Goal: Contribute content: Contribute content

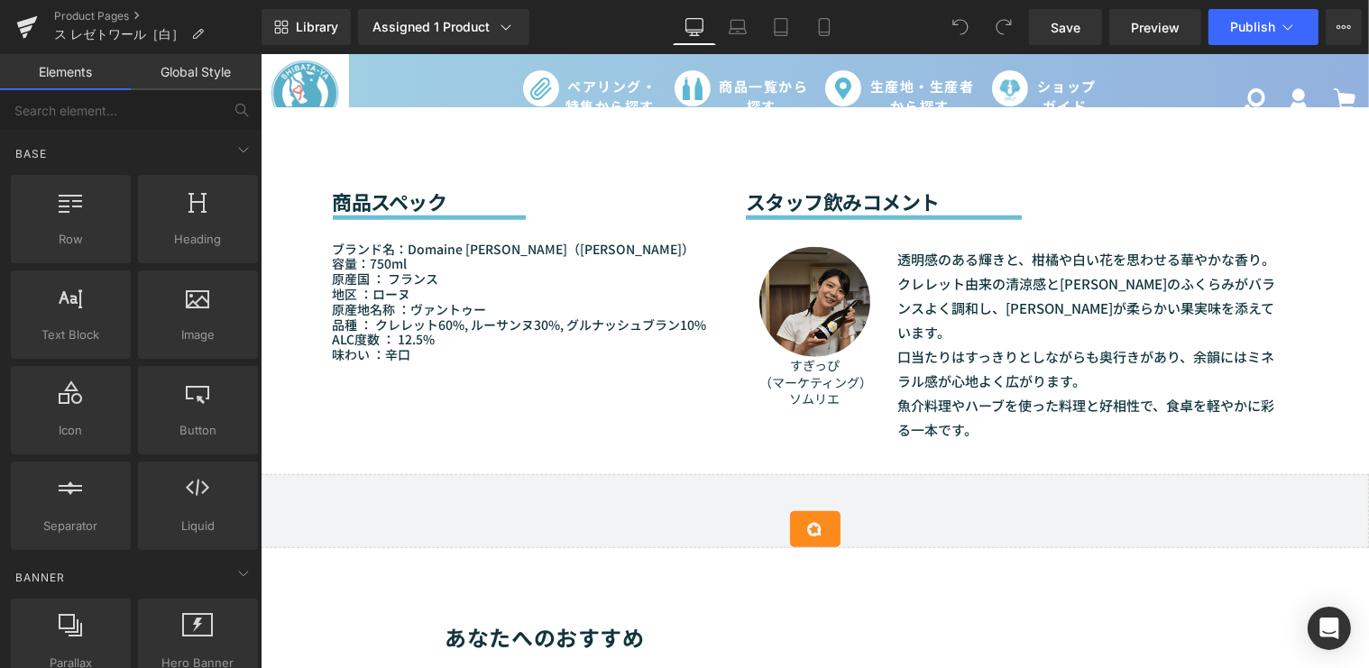
scroll to position [1394, 0]
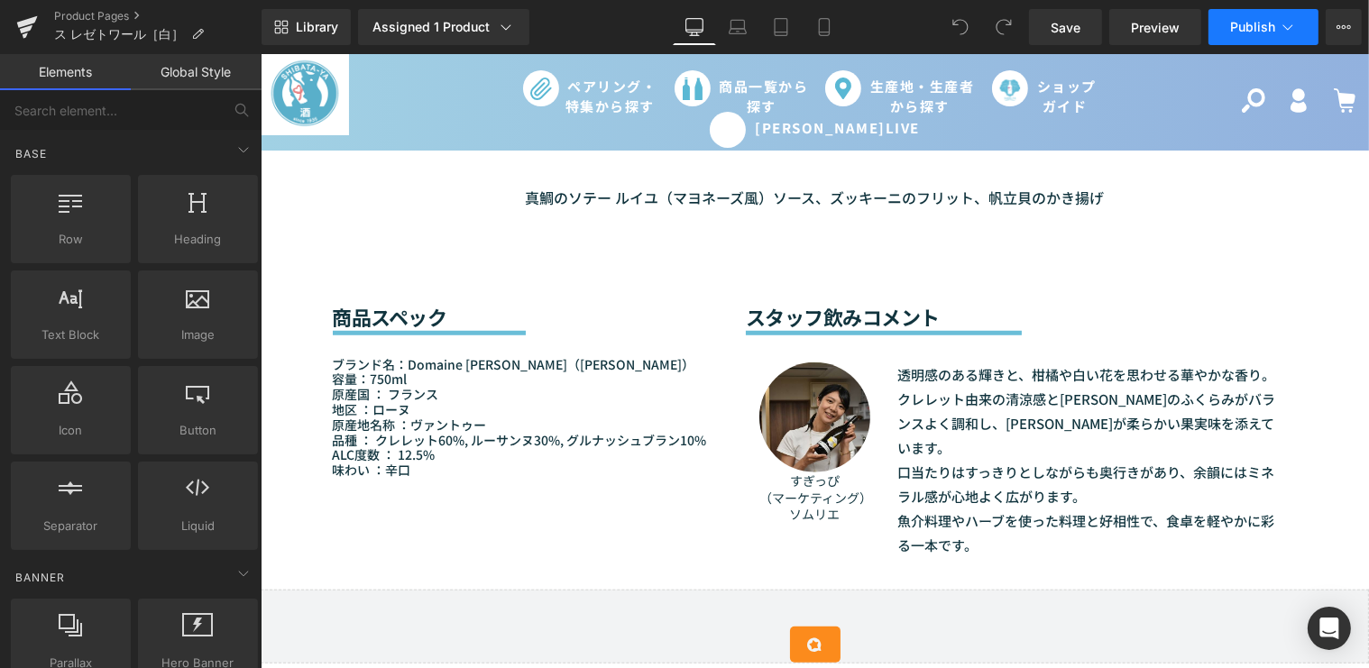
click at [1277, 30] on button "Publish" at bounding box center [1264, 27] width 110 height 36
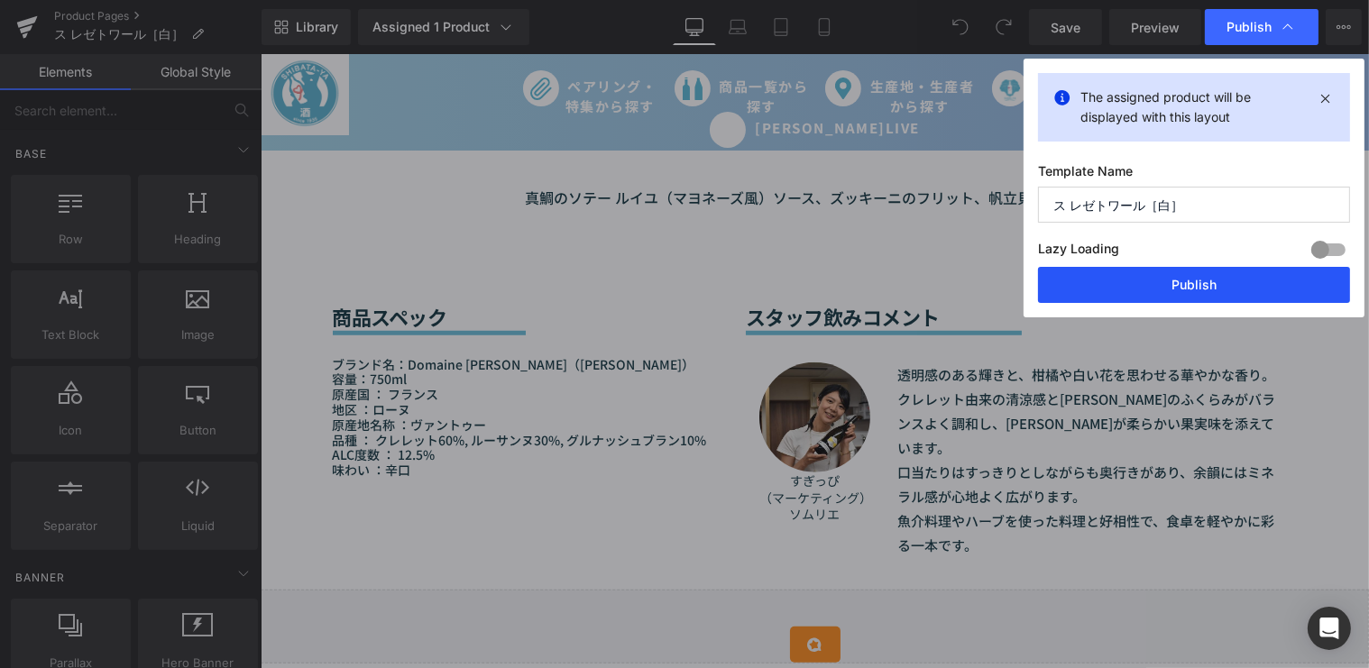
click at [1169, 280] on button "Publish" at bounding box center [1194, 285] width 312 height 36
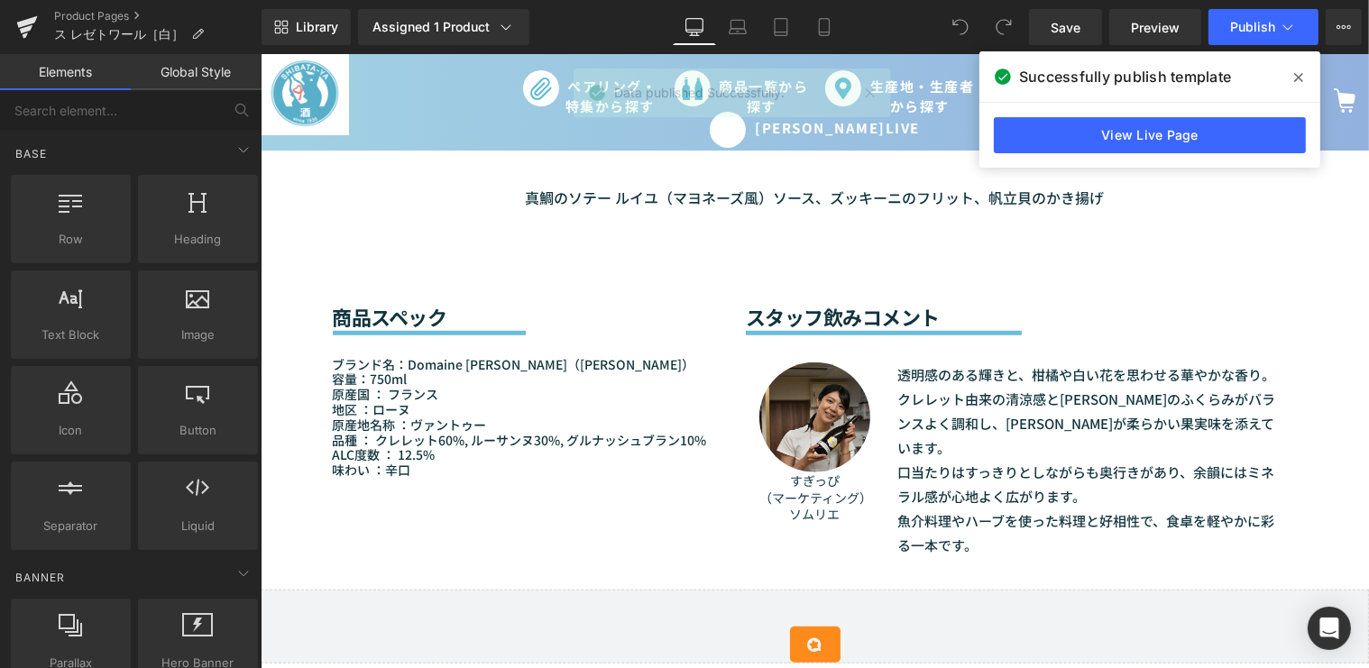
click at [1309, 70] on span at bounding box center [1299, 77] width 29 height 29
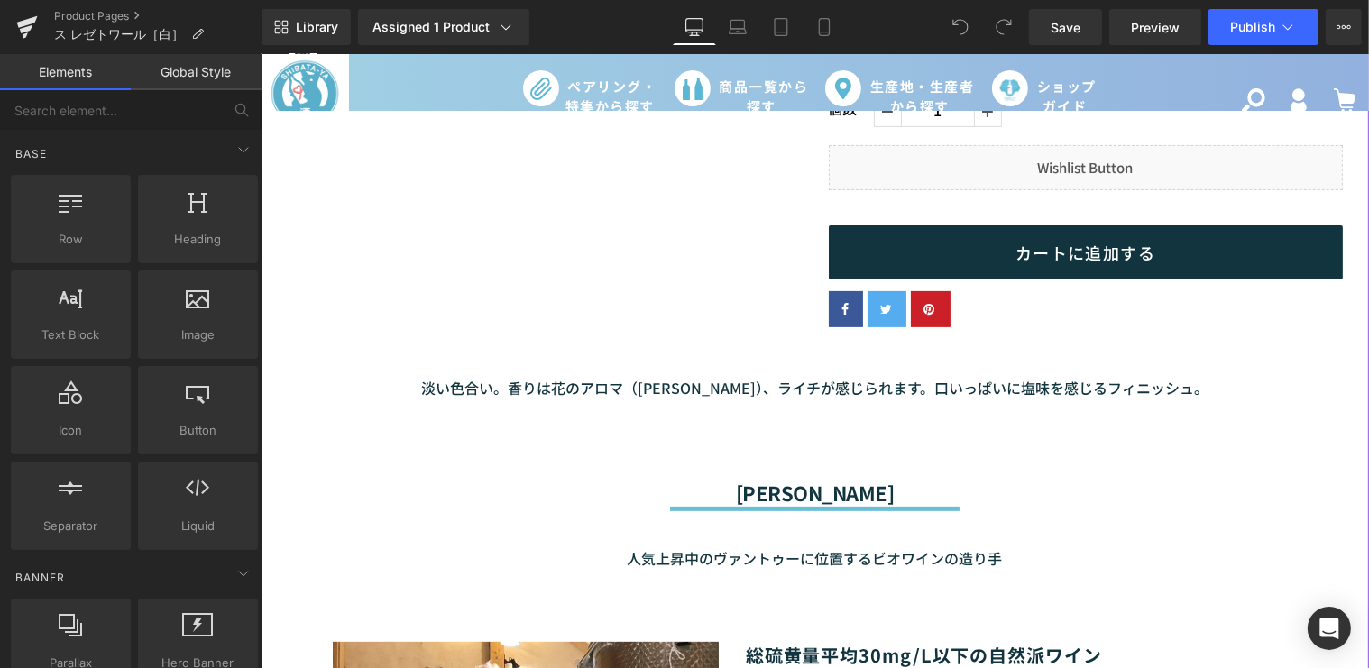
scroll to position [492, 0]
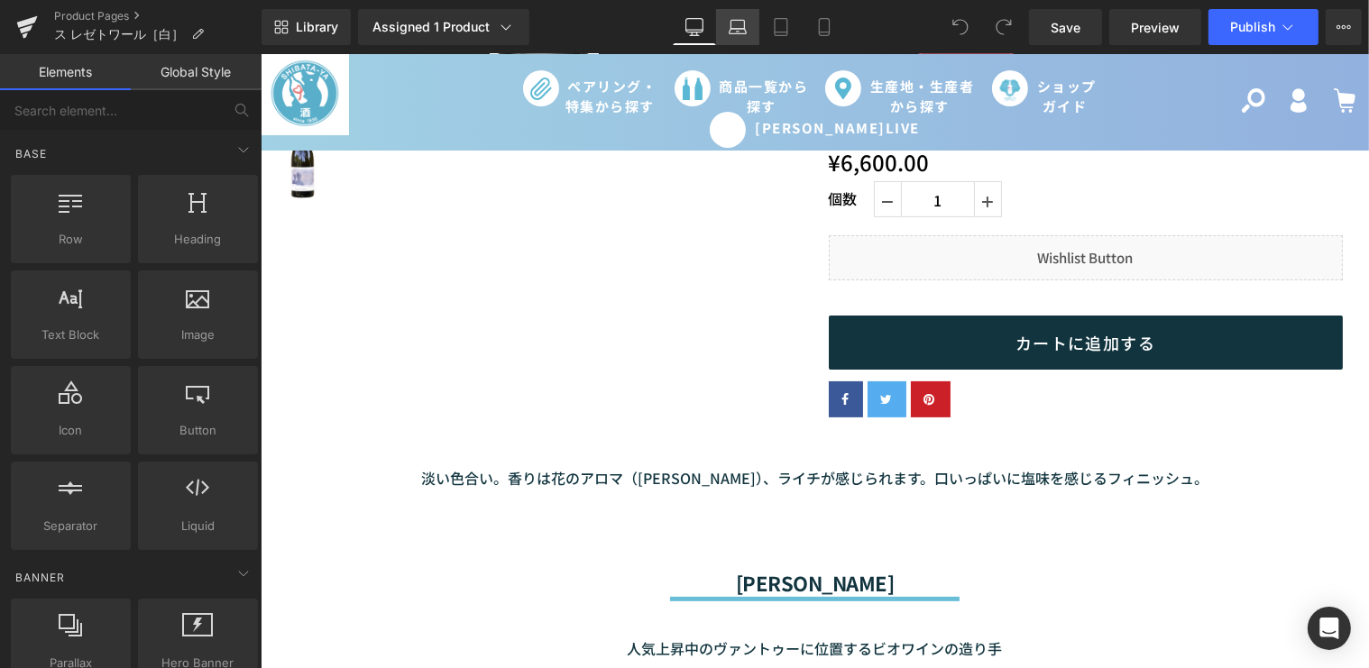
click at [735, 31] on icon at bounding box center [738, 27] width 18 height 18
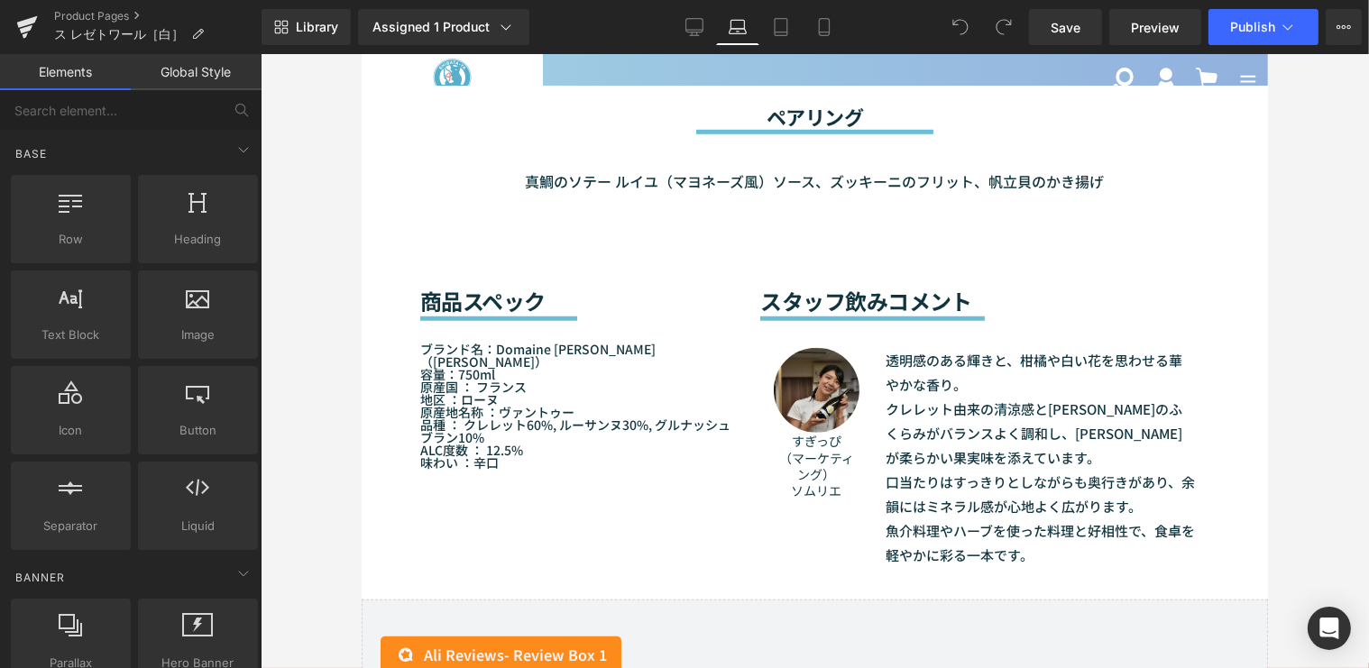
scroll to position [1476, 0]
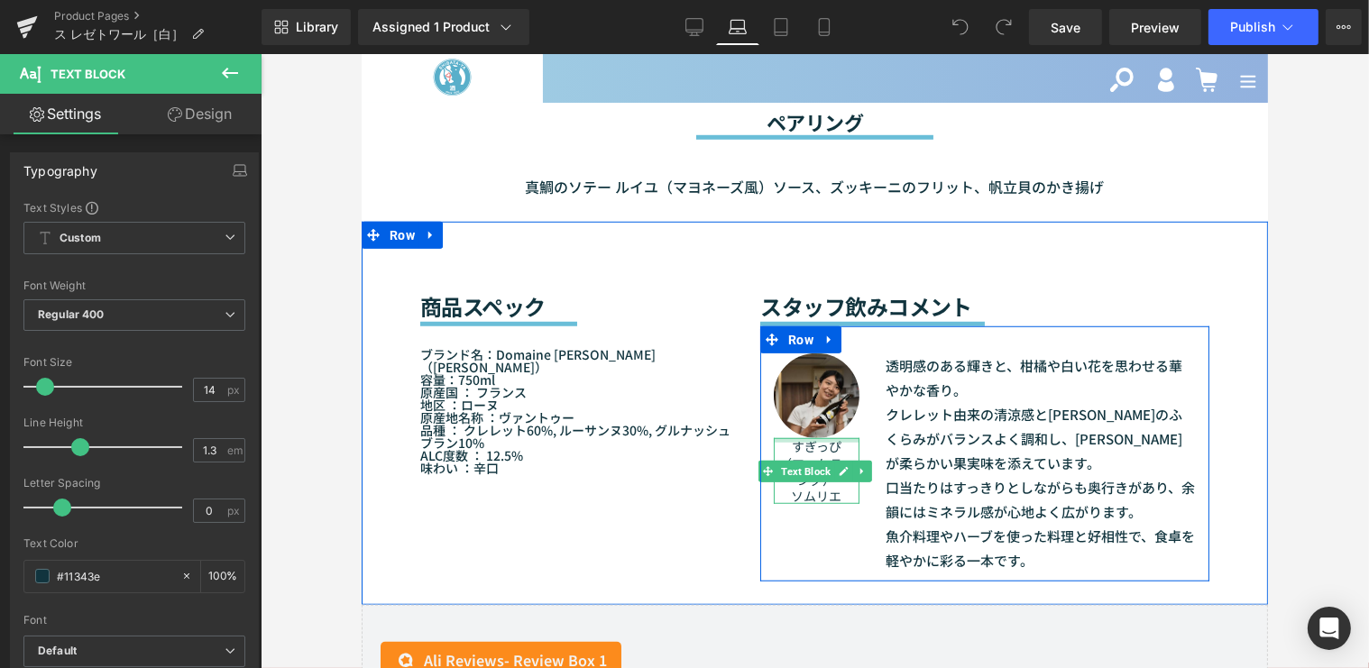
drag, startPoint x: 830, startPoint y: 490, endPoint x: 775, endPoint y: 438, distance: 75.3
click at [775, 438] on div "すぎっぴ （マーケティング） ソムリエ Text Block" at bounding box center [815, 471] width 85 height 66
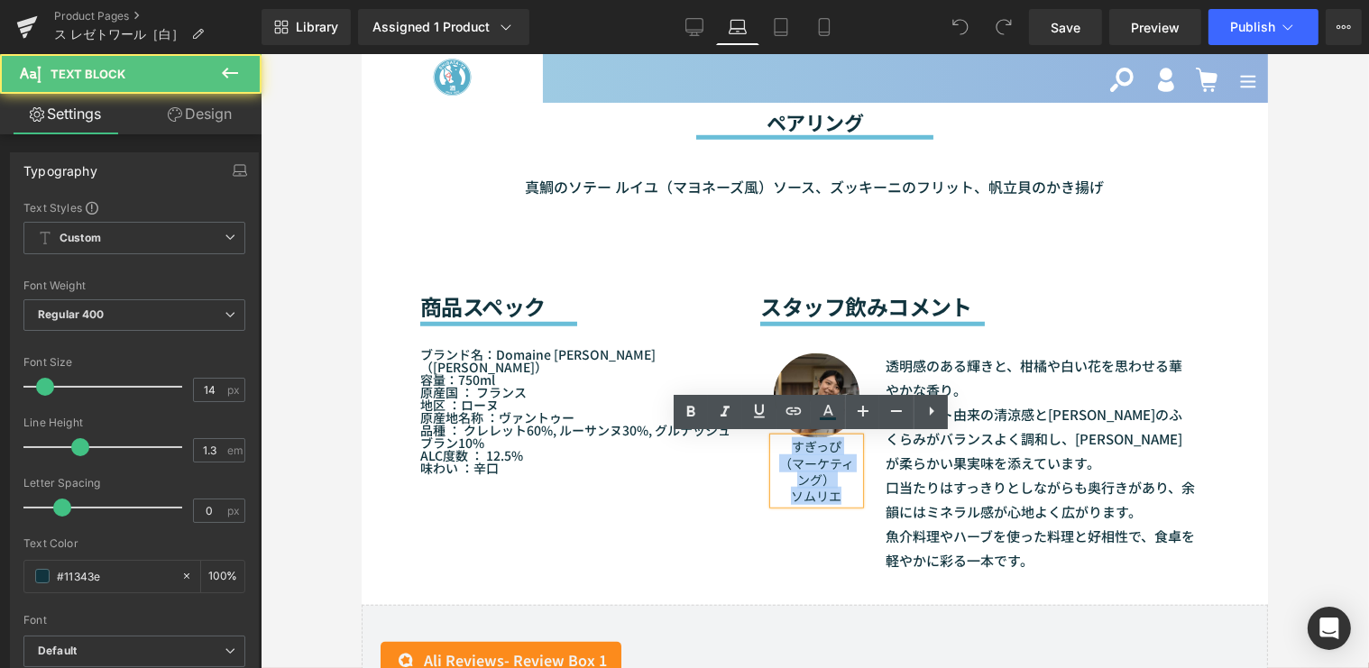
drag, startPoint x: 777, startPoint y: 447, endPoint x: 852, endPoint y: 495, distance: 89.6
click at [852, 495] on div "すぎっぴ （マーケティング） ソムリエ" at bounding box center [815, 471] width 85 height 66
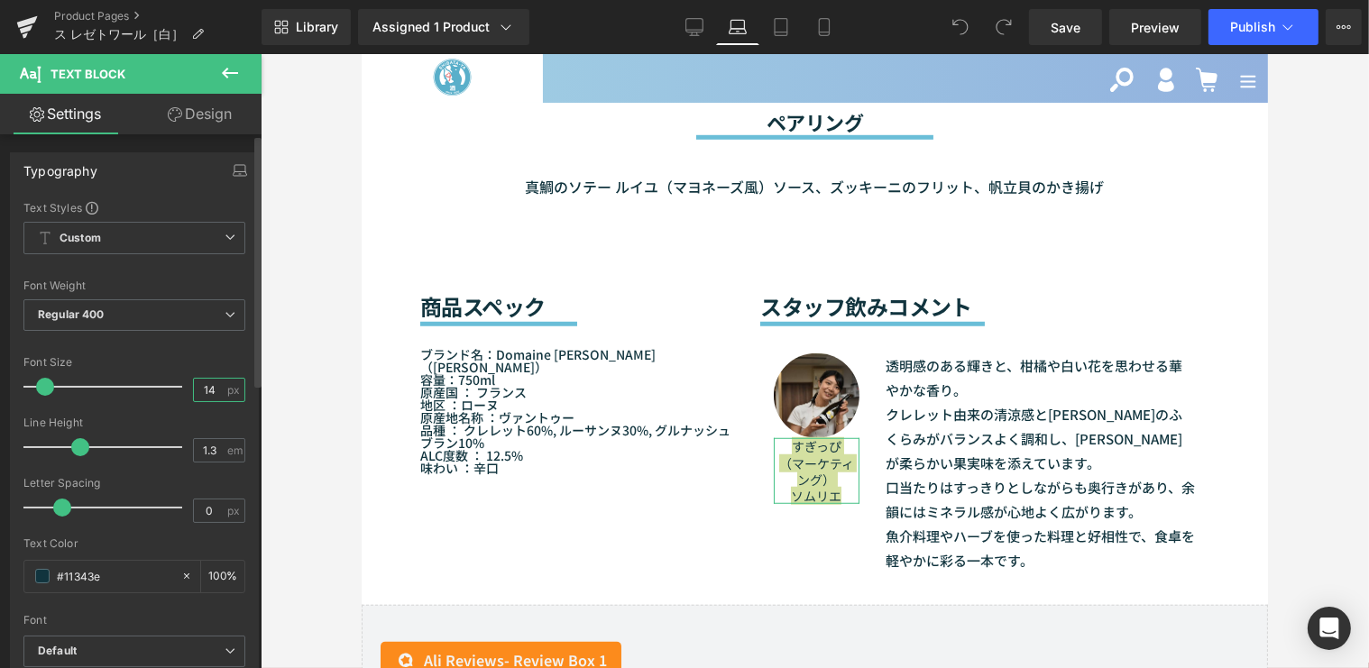
click at [210, 391] on input "14" at bounding box center [210, 390] width 32 height 23
type input "6"
click at [220, 414] on div at bounding box center [134, 411] width 222 height 12
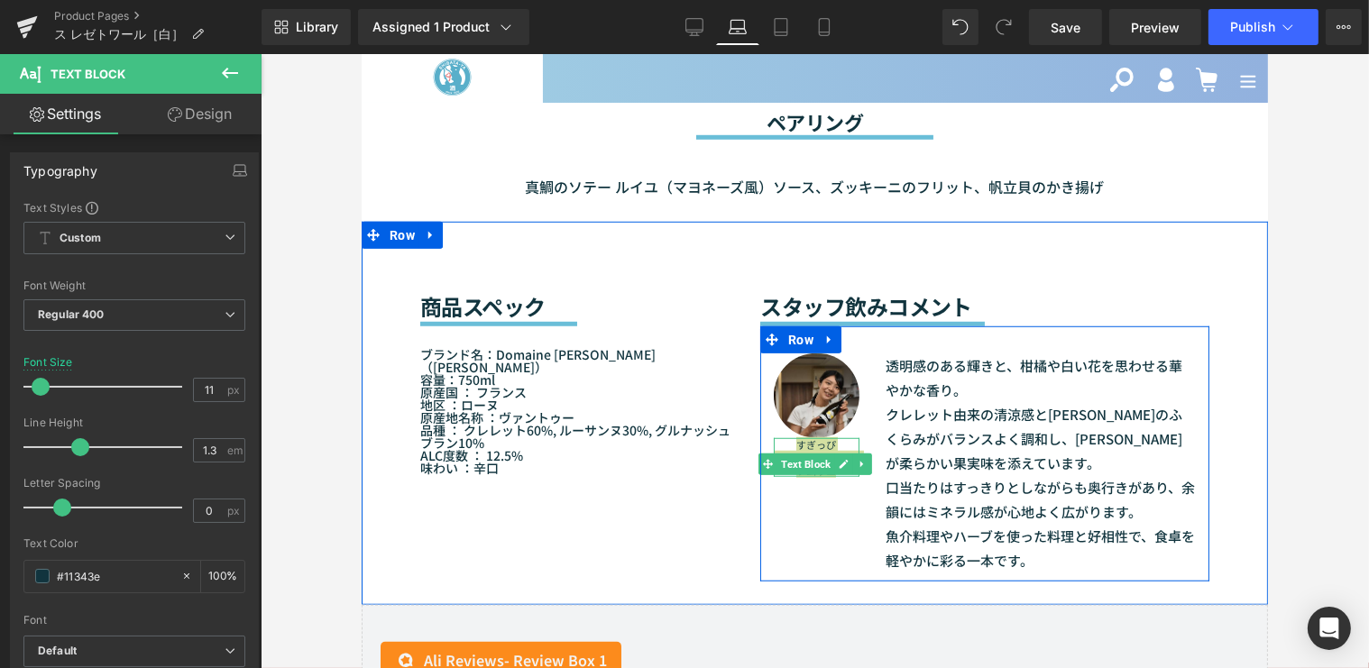
click at [814, 471] on span "Text Block" at bounding box center [805, 465] width 57 height 22
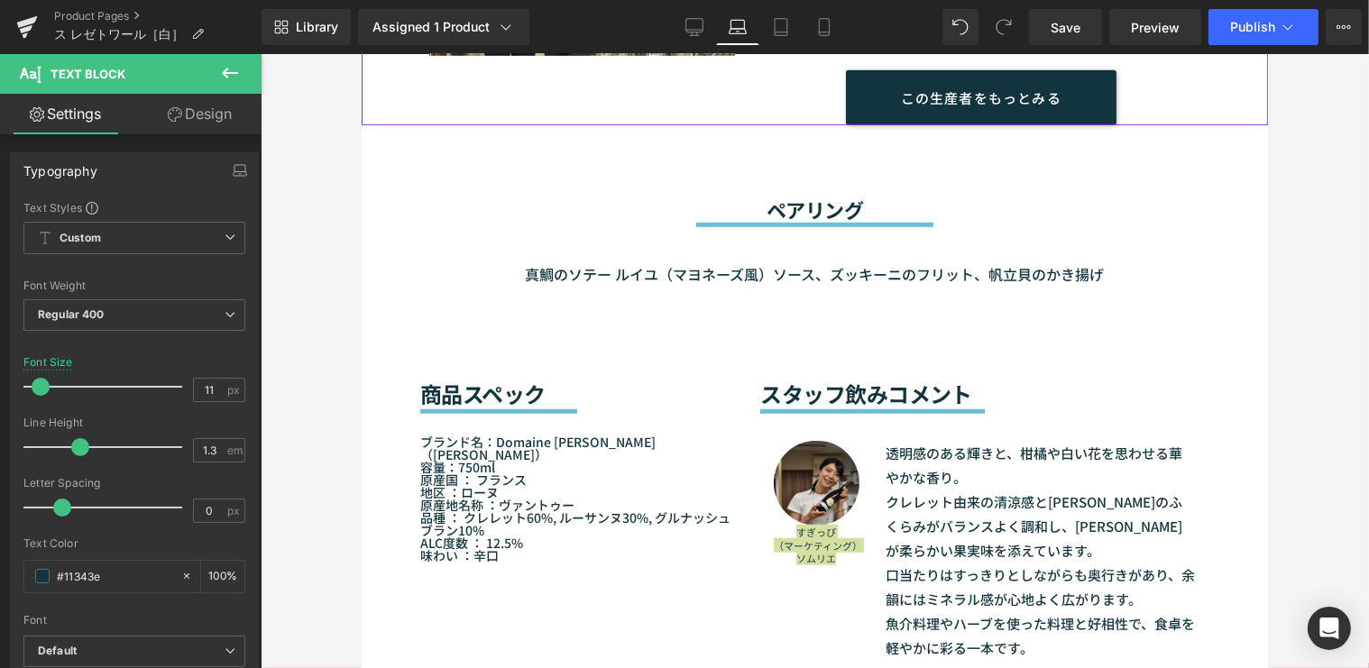
scroll to position [1558, 0]
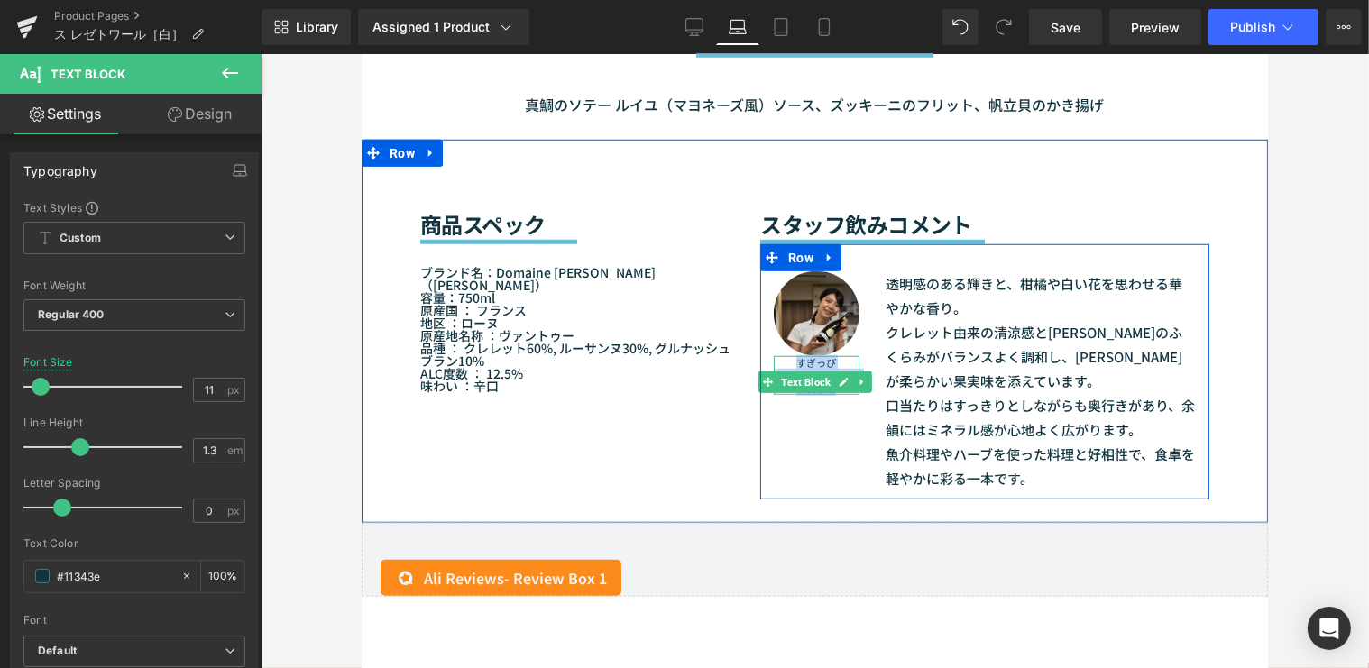
click at [815, 395] on p "ソムリエ" at bounding box center [815, 388] width 85 height 13
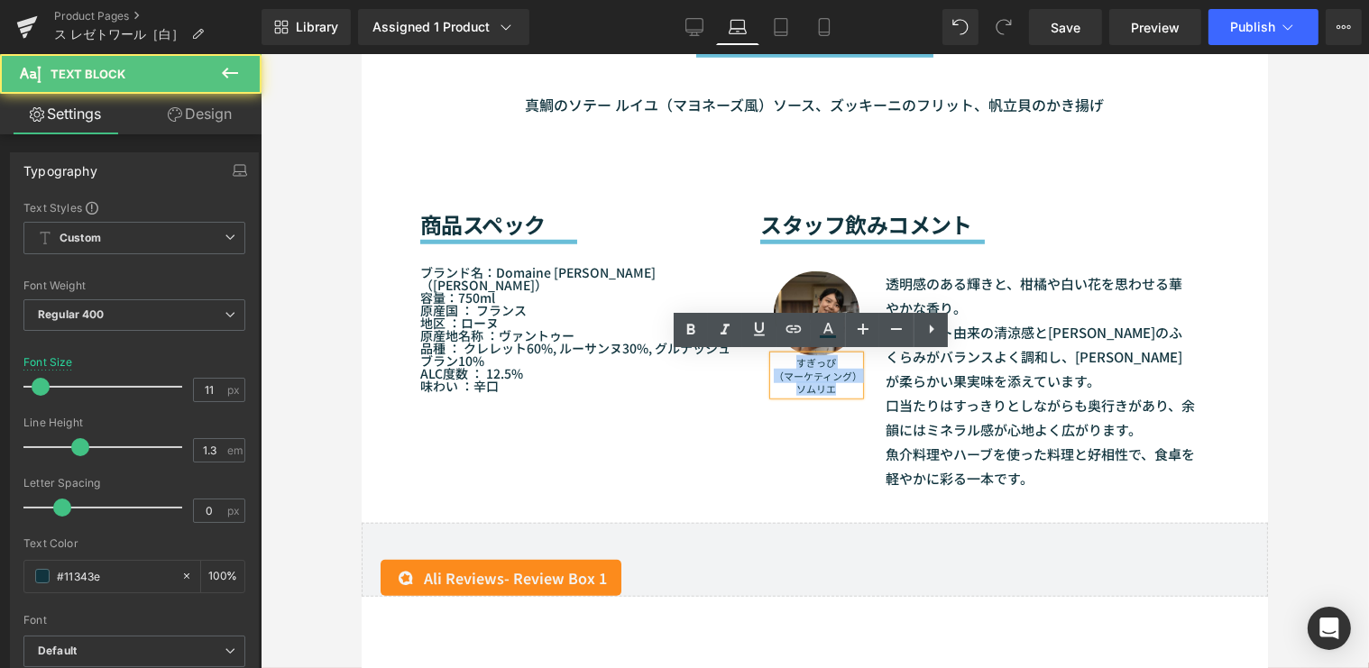
drag, startPoint x: 790, startPoint y: 361, endPoint x: 845, endPoint y: 403, distance: 69.5
click at [845, 395] on div "すぎっぴ （マーケティング） ソムリエ" at bounding box center [815, 375] width 85 height 39
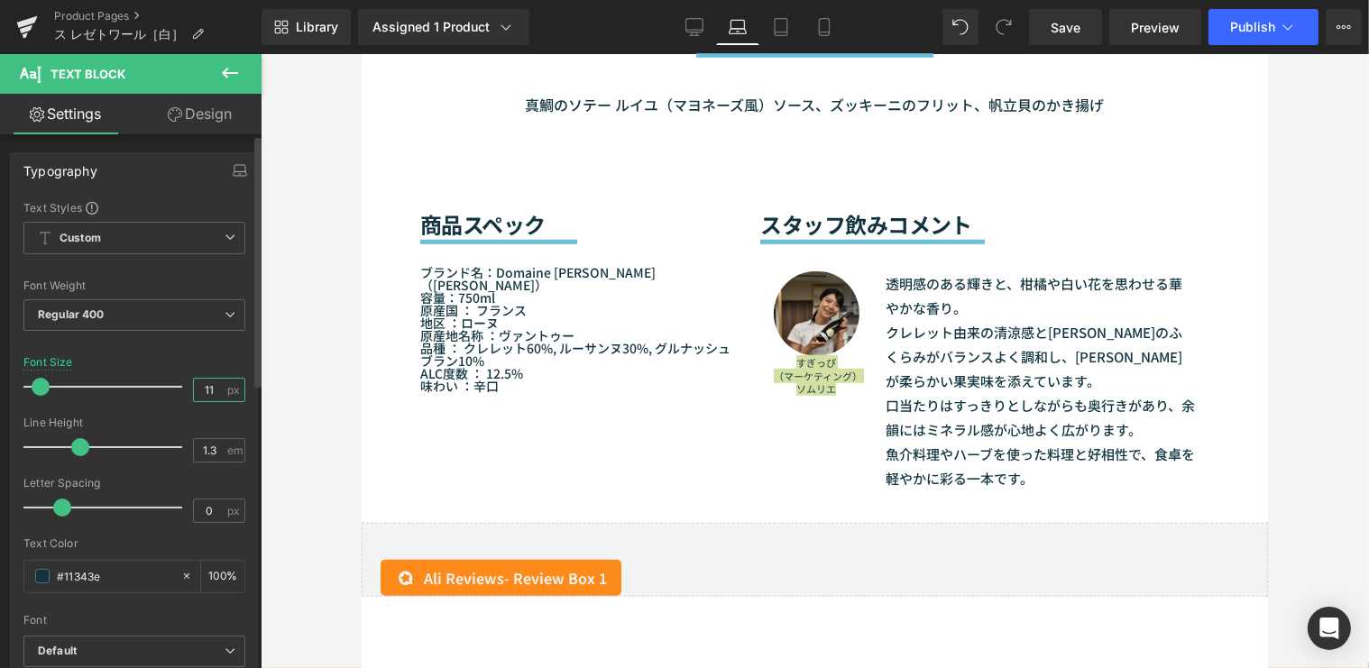
click at [214, 388] on input "11" at bounding box center [210, 390] width 32 height 23
type input "1"
click at [777, 36] on link "Tablet" at bounding box center [781, 27] width 43 height 36
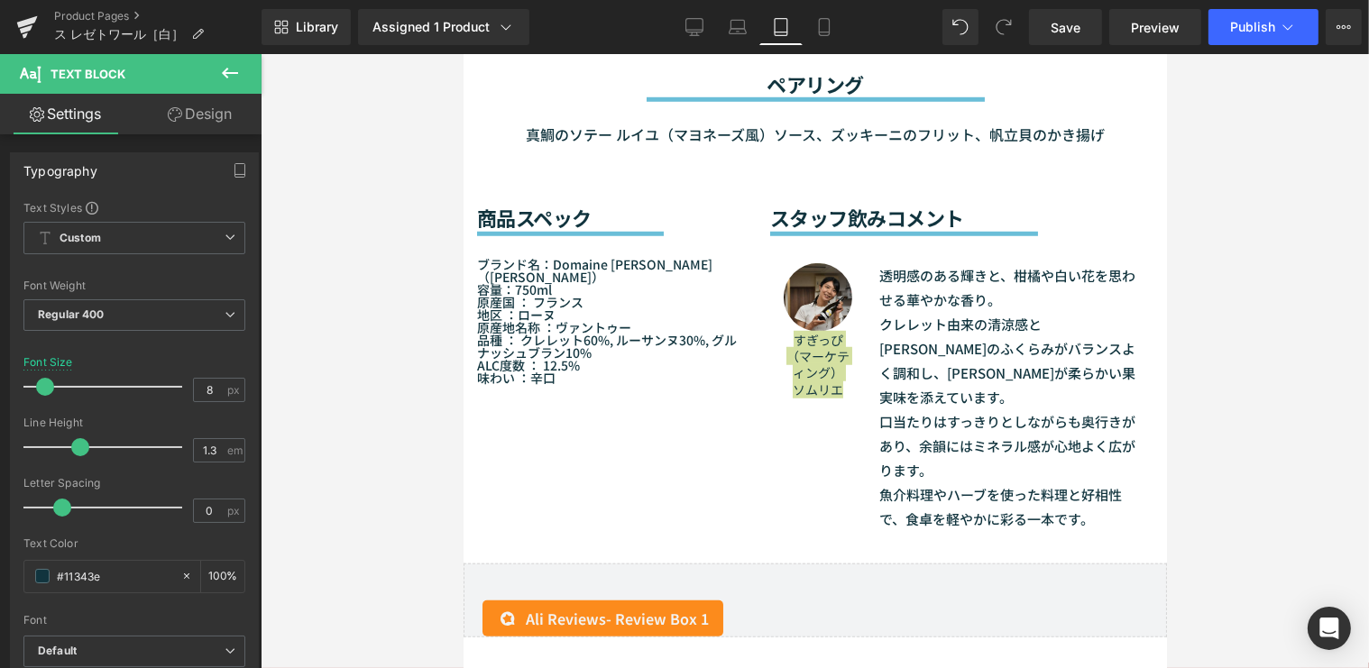
type input "14"
type input "100"
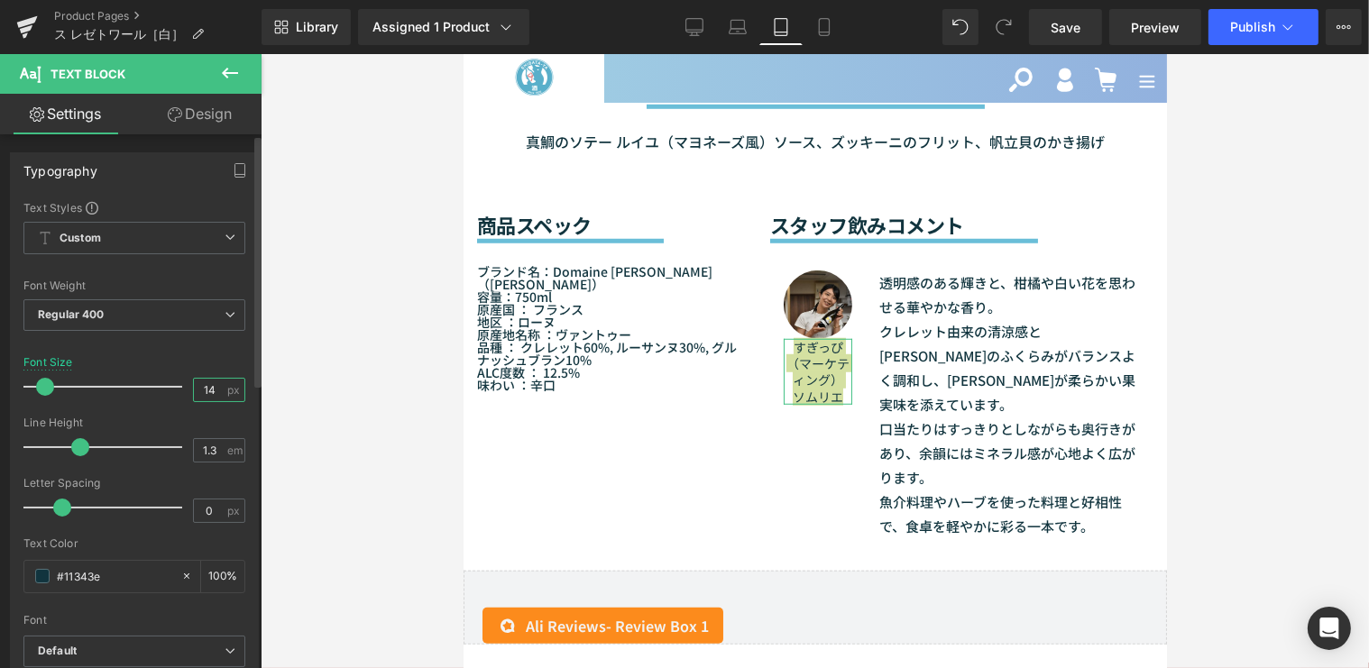
click at [218, 386] on input "14" at bounding box center [210, 390] width 32 height 23
type input "1"
click at [835, 20] on link "Mobile" at bounding box center [824, 27] width 43 height 36
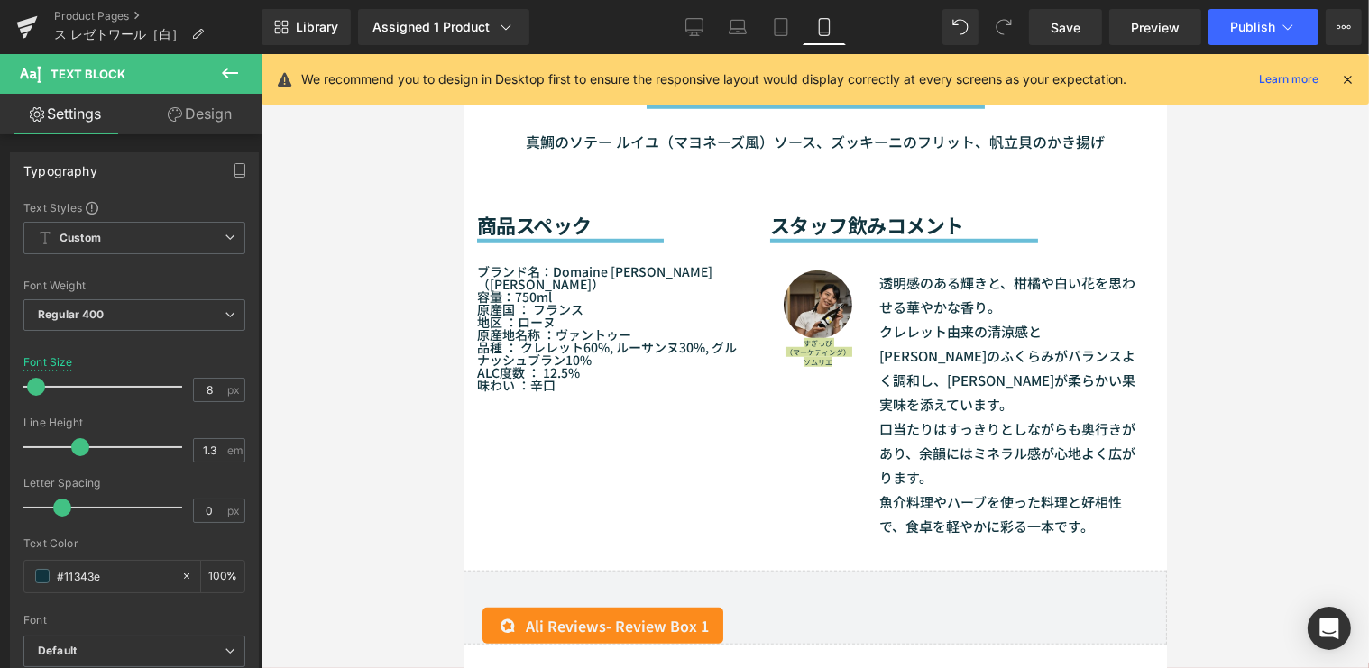
type input "14"
type input "100"
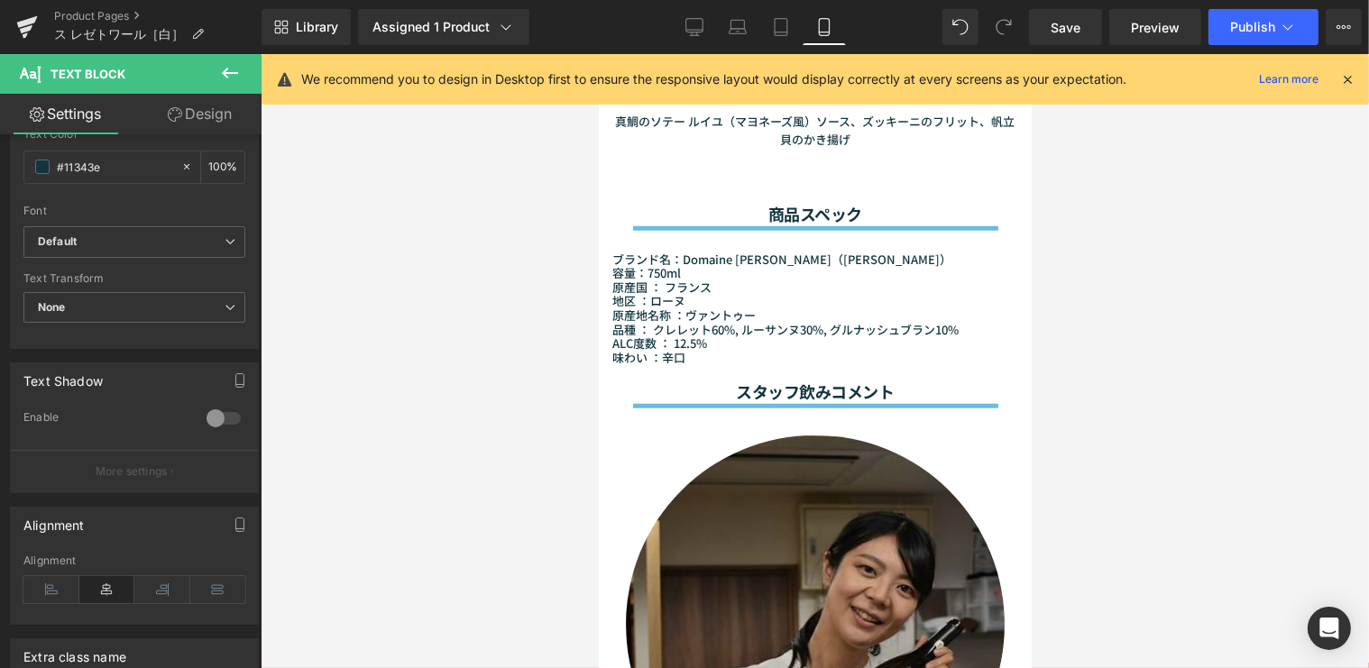
scroll to position [2025, 0]
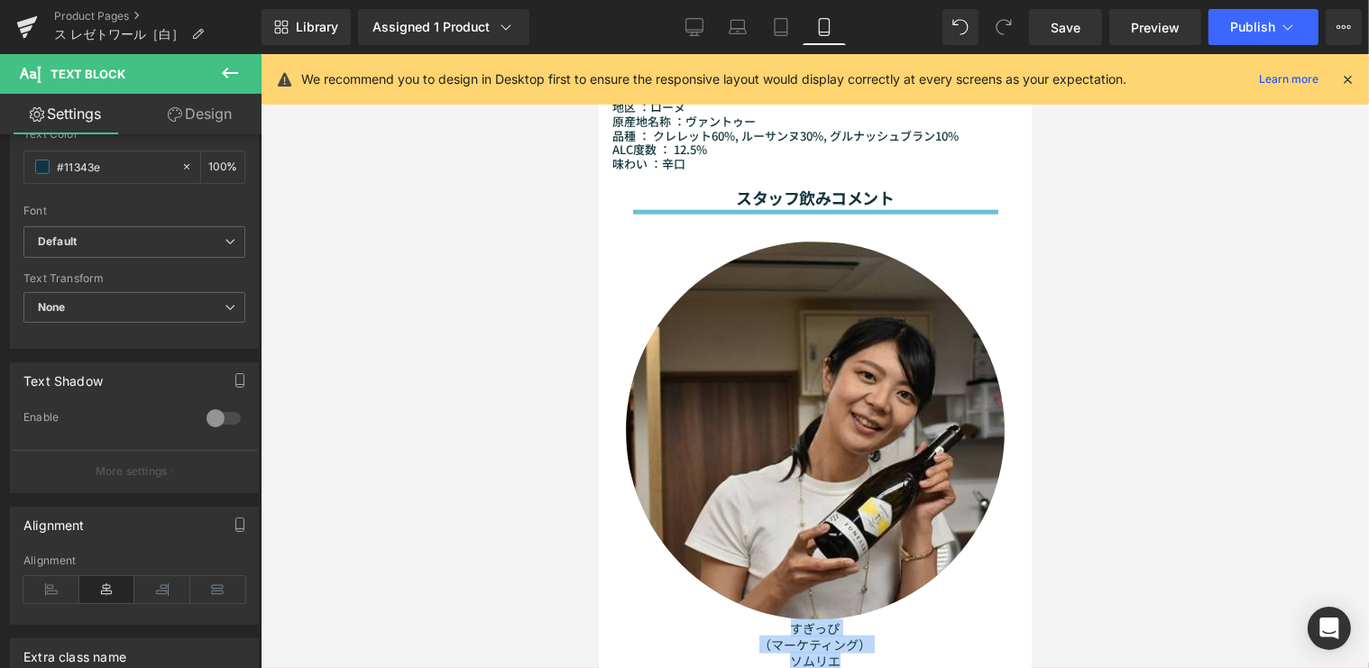
click at [683, 242] on div "Image" at bounding box center [814, 431] width 379 height 379
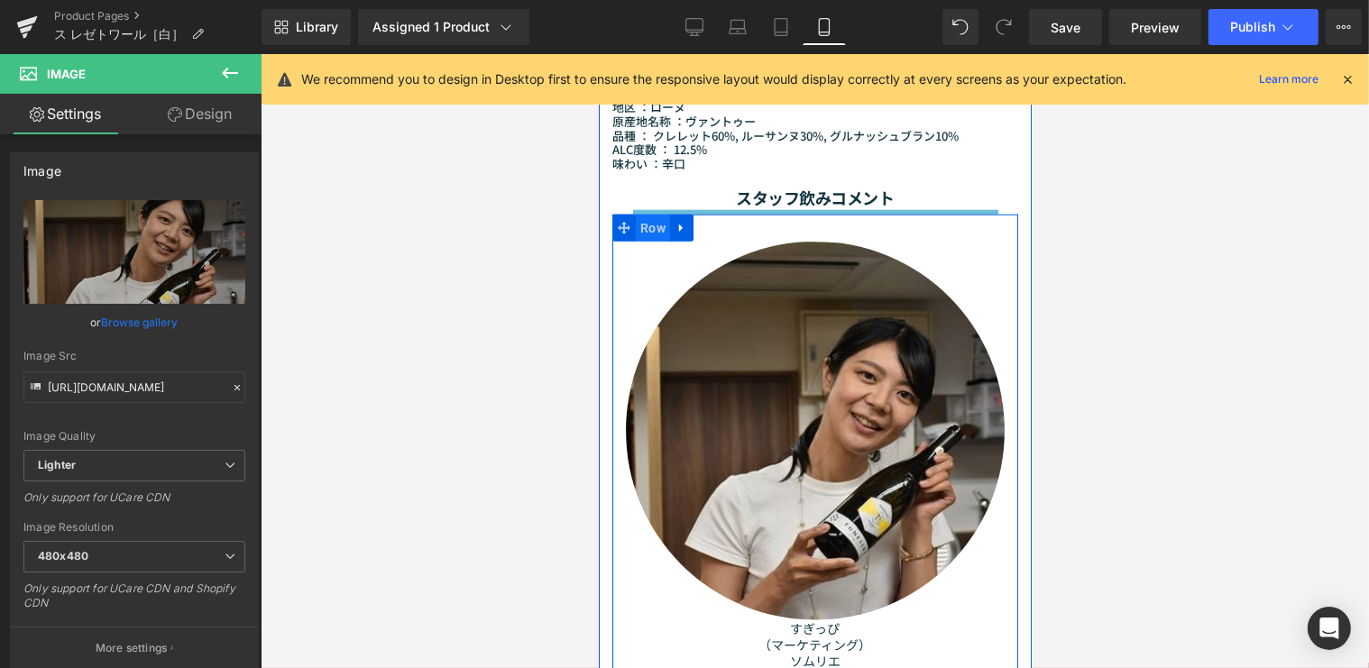
click at [656, 226] on span "Row" at bounding box center [652, 228] width 34 height 27
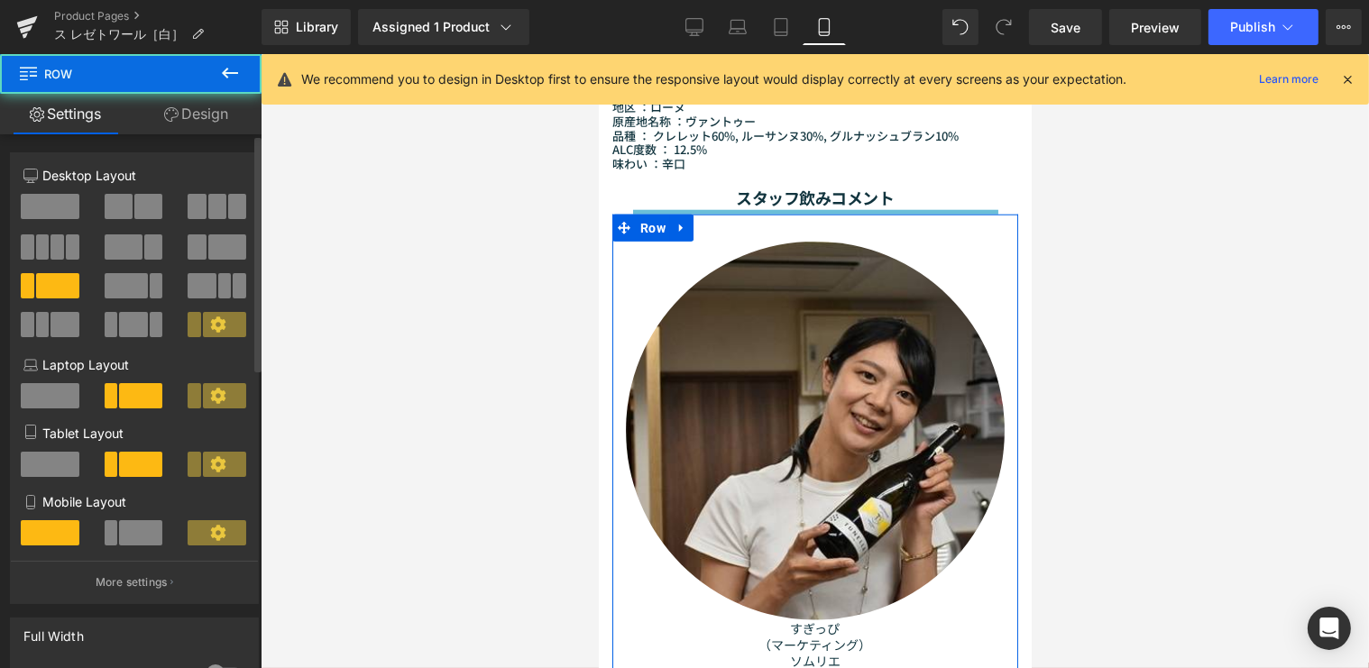
click at [131, 527] on span at bounding box center [140, 533] width 43 height 25
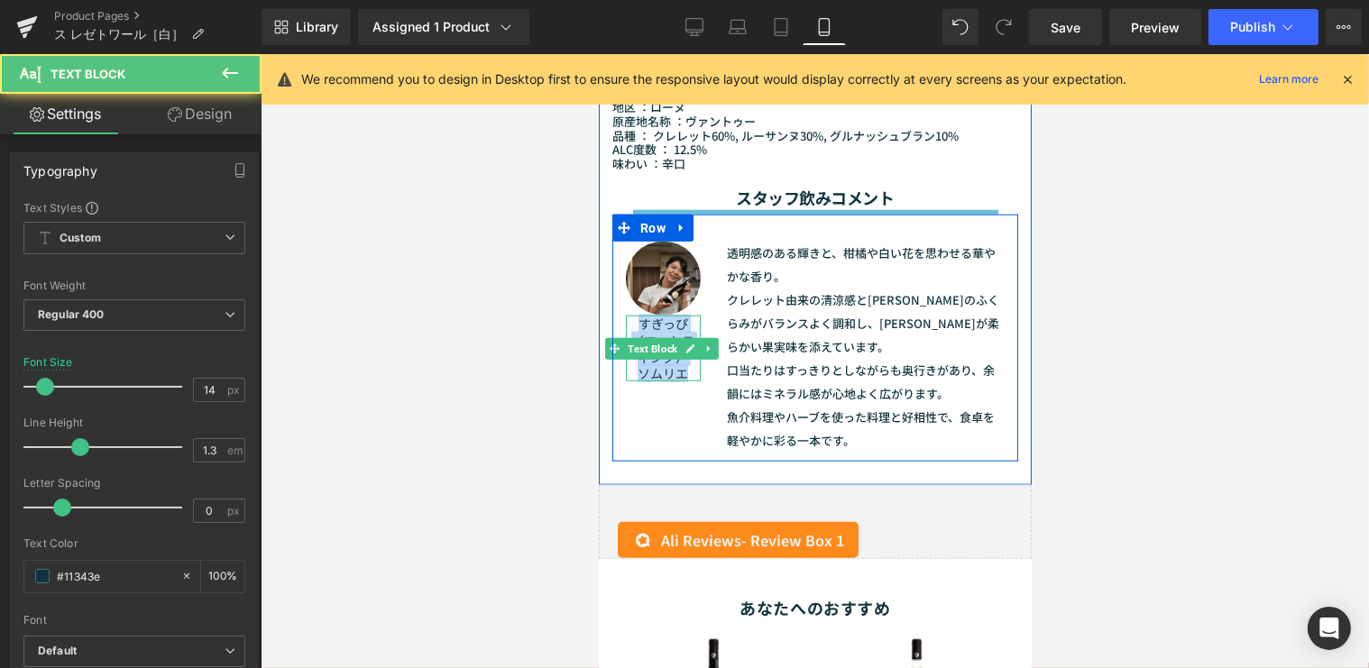
drag, startPoint x: 685, startPoint y: 361, endPoint x: 640, endPoint y: 319, distance: 60.6
click at [640, 319] on div "すぎっぴ （マーケティング） ソムリエ" at bounding box center [662, 349] width 75 height 66
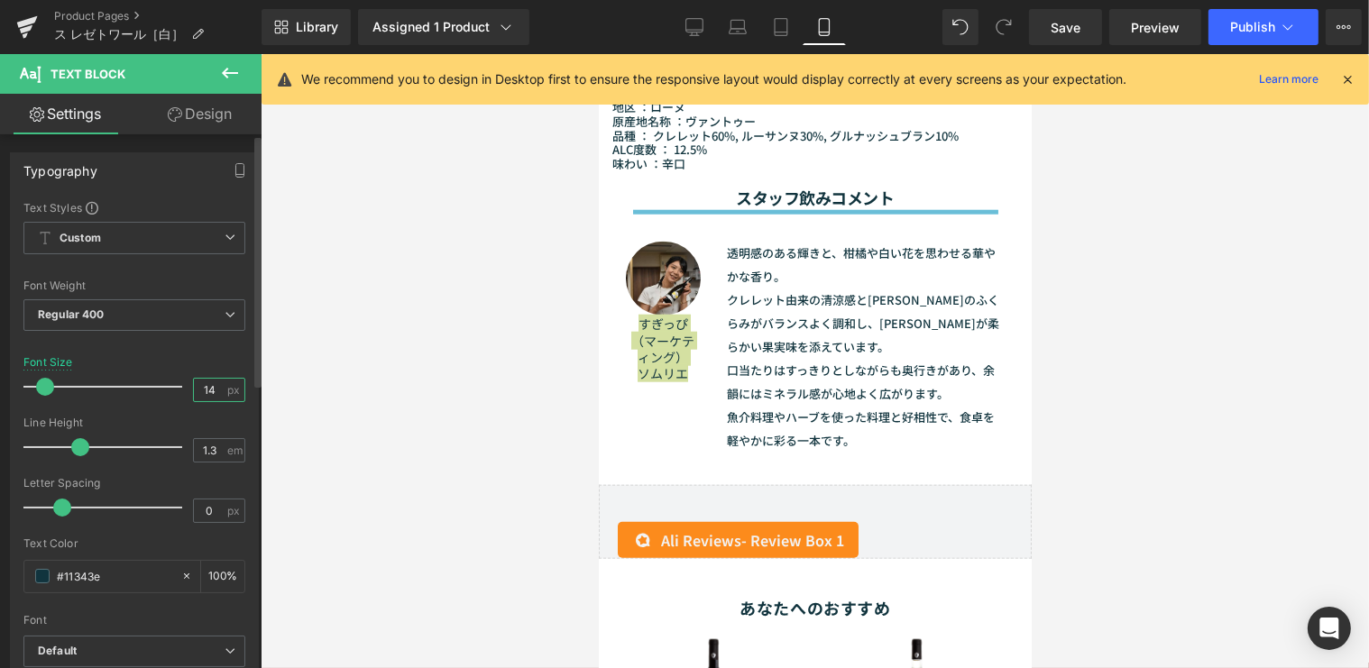
click at [212, 388] on input "14" at bounding box center [210, 390] width 32 height 23
type input "1"
type input "8"
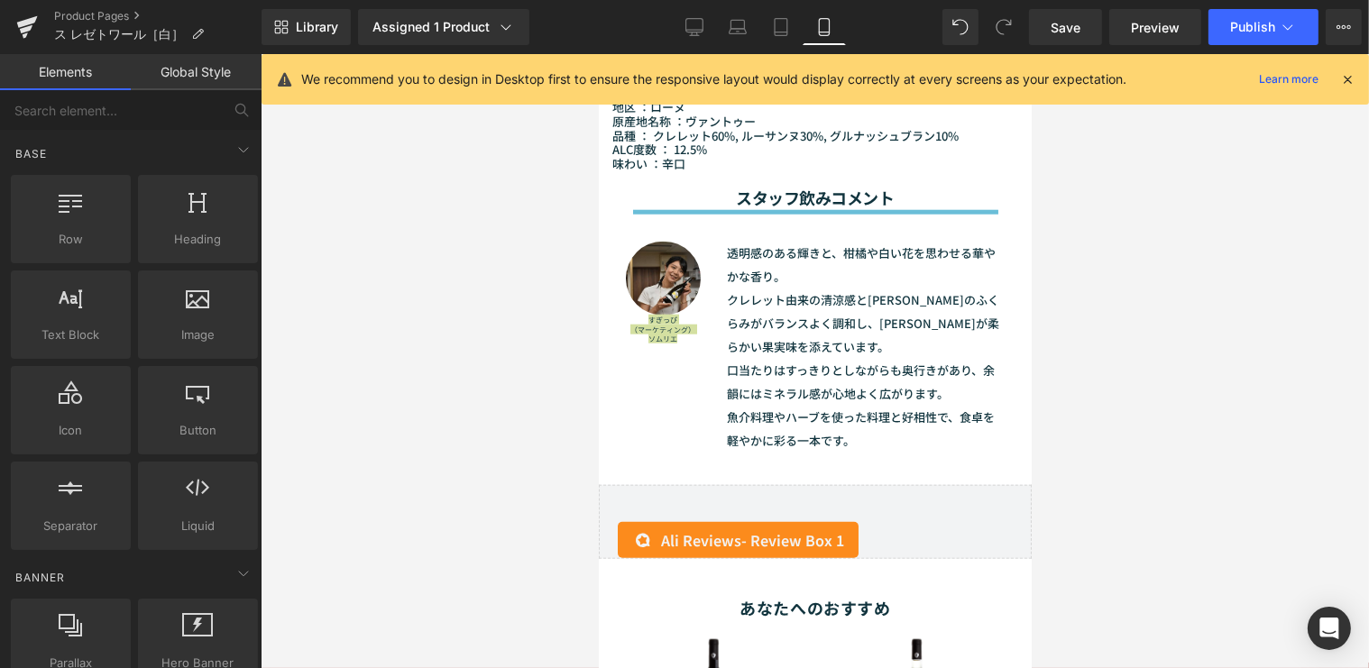
click at [1264, 188] on div at bounding box center [815, 361] width 1109 height 614
click at [1261, 36] on button "Publish" at bounding box center [1264, 27] width 110 height 36
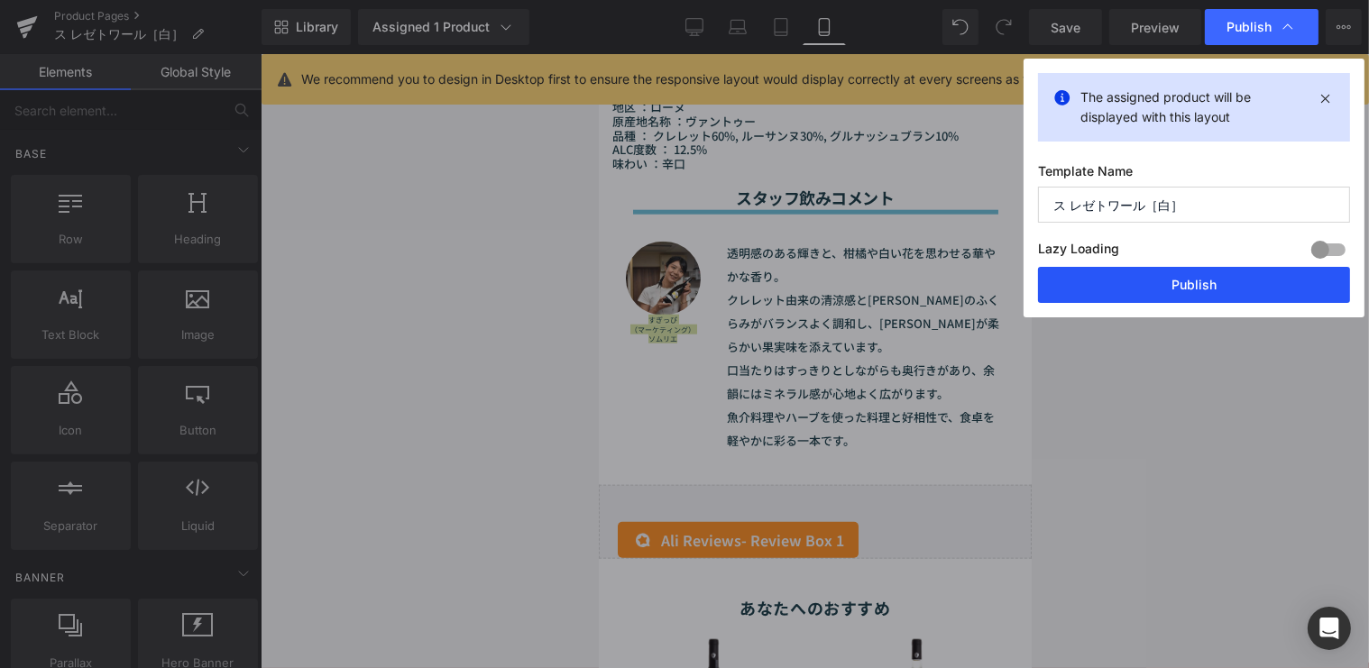
click at [1170, 283] on button "Publish" at bounding box center [1194, 285] width 312 height 36
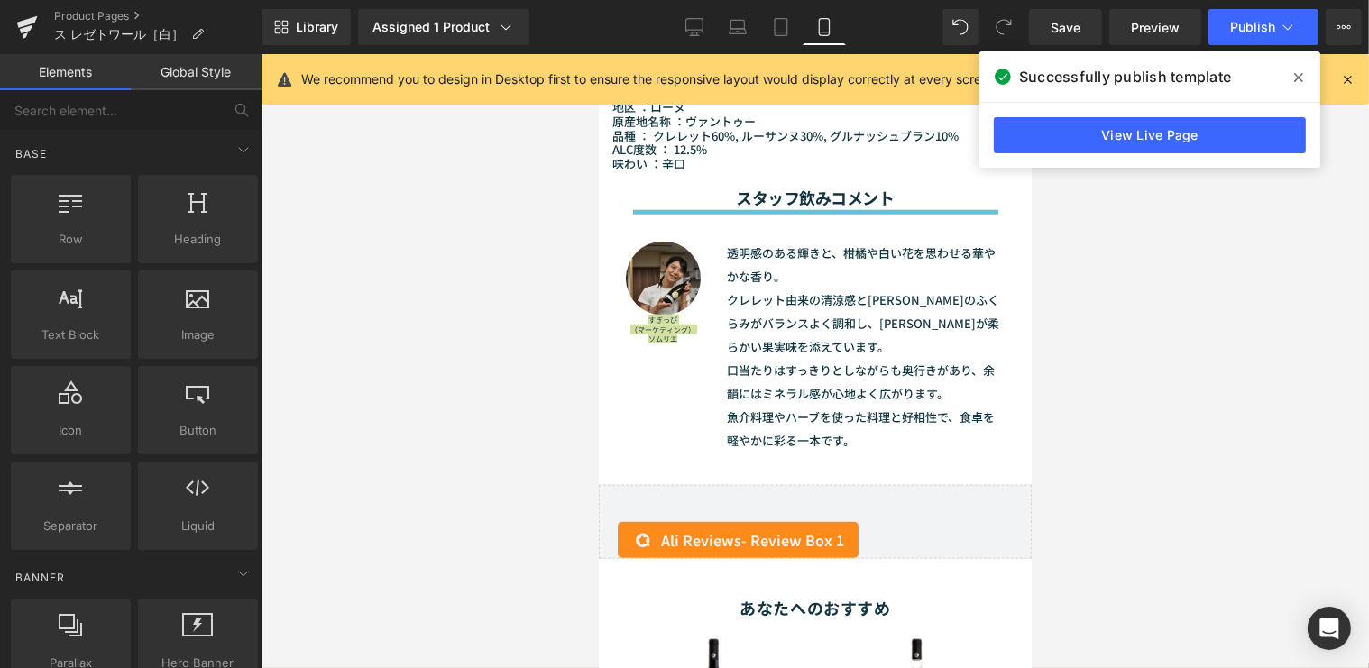
click at [1304, 81] on span at bounding box center [1299, 77] width 29 height 29
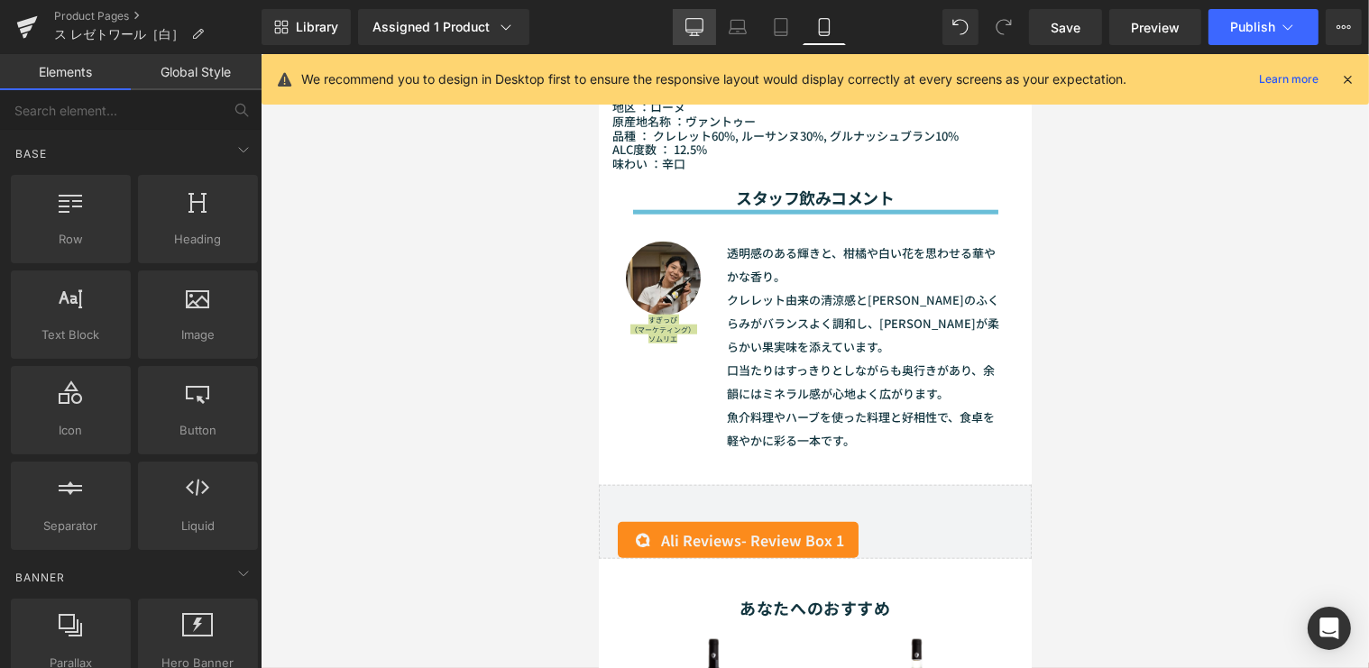
click at [706, 37] on link "Desktop" at bounding box center [694, 27] width 43 height 36
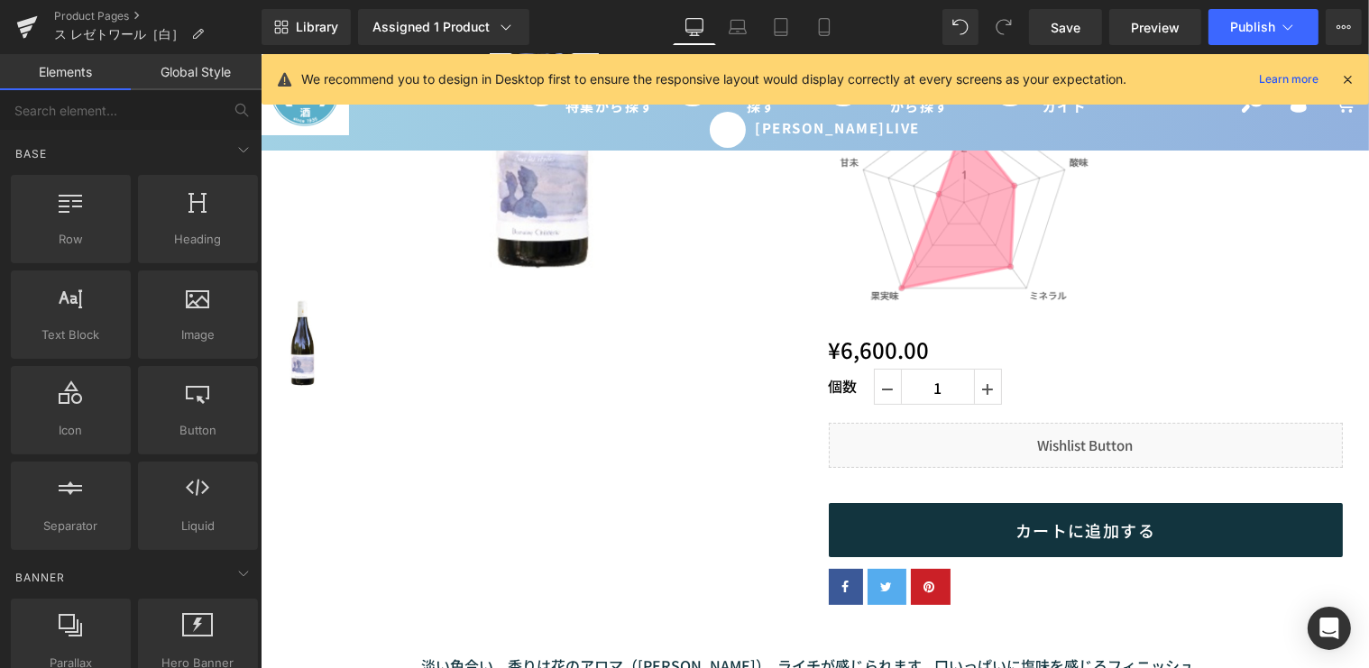
scroll to position [124, 0]
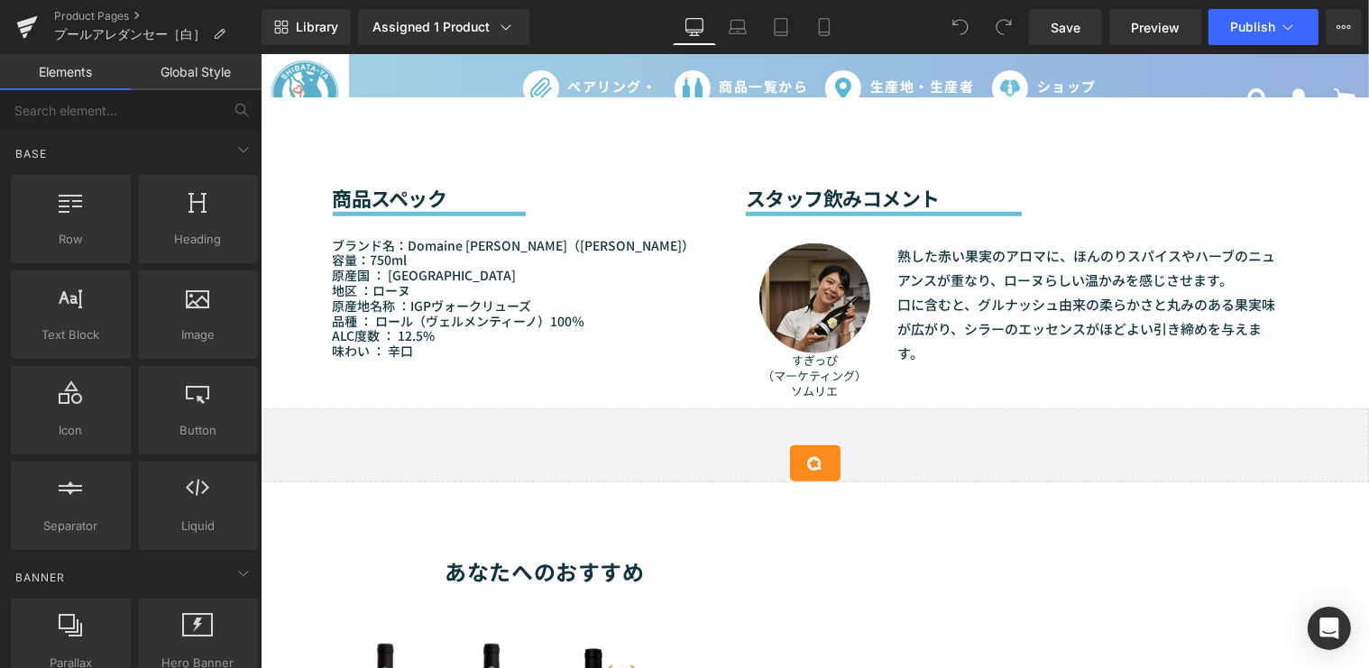
scroll to position [1476, 0]
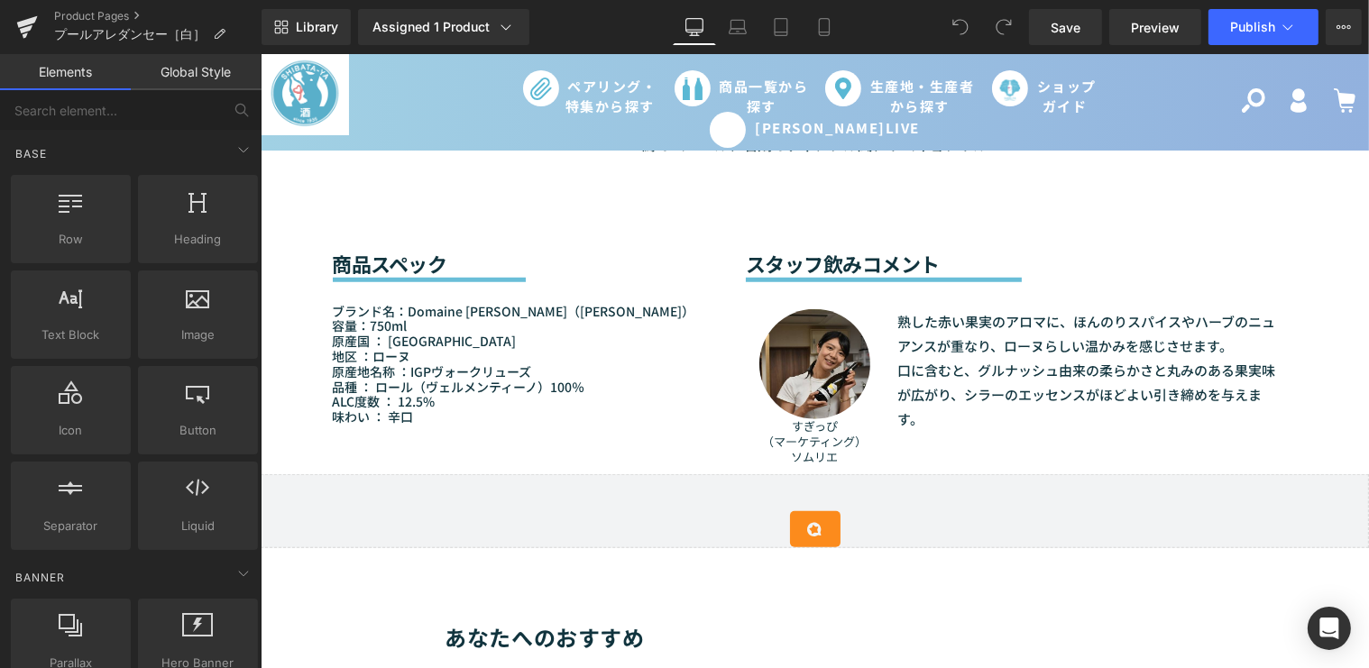
click at [925, 370] on p "口に含むと、グルナッシュ由来の柔らかさと丸みのある果実味が広がり、シラーのエッセンスがほどよい引き締めを与えます。" at bounding box center [1090, 394] width 387 height 73
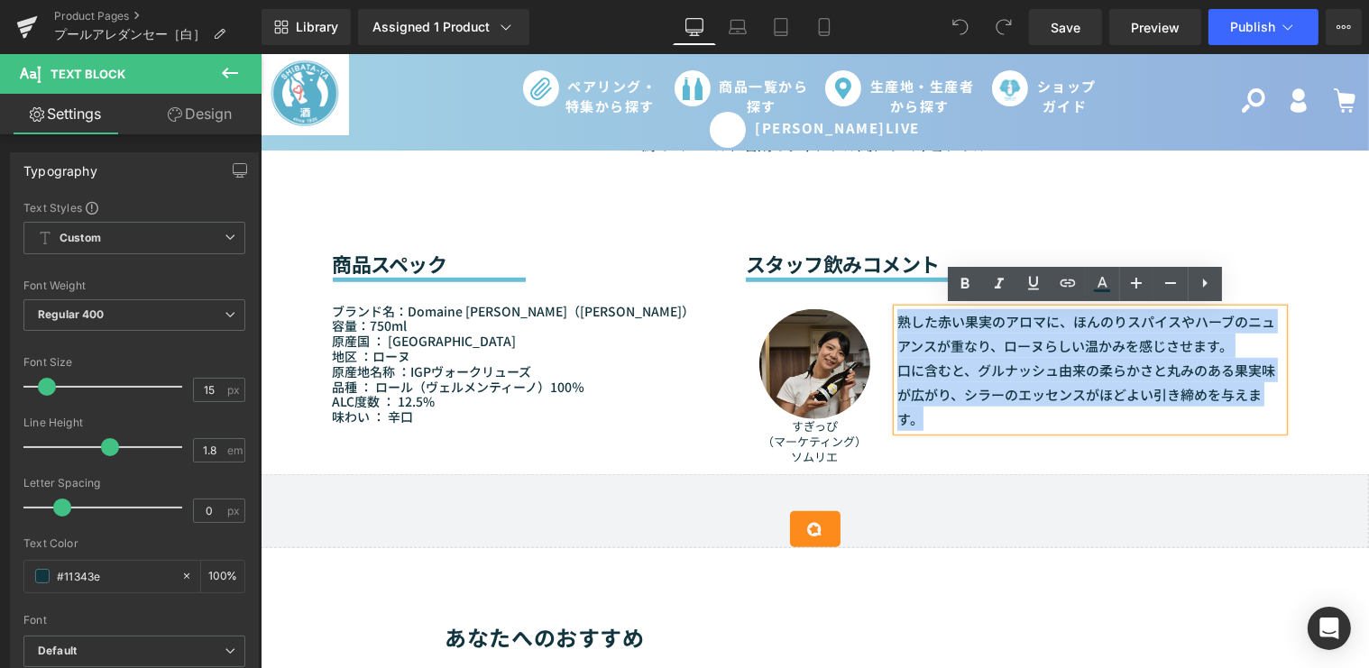
drag, startPoint x: 916, startPoint y: 421, endPoint x: 891, endPoint y: 319, distance: 104.8
click at [897, 319] on div "熟した赤い果実のアロマに、ほんのりスパイスやハーブのニュアンスが重なり、ローヌらしい温かみを感じさせます。 口に含むと、グルナッシュ由来の柔らかさと丸みのある…" at bounding box center [1090, 370] width 387 height 122
paste div
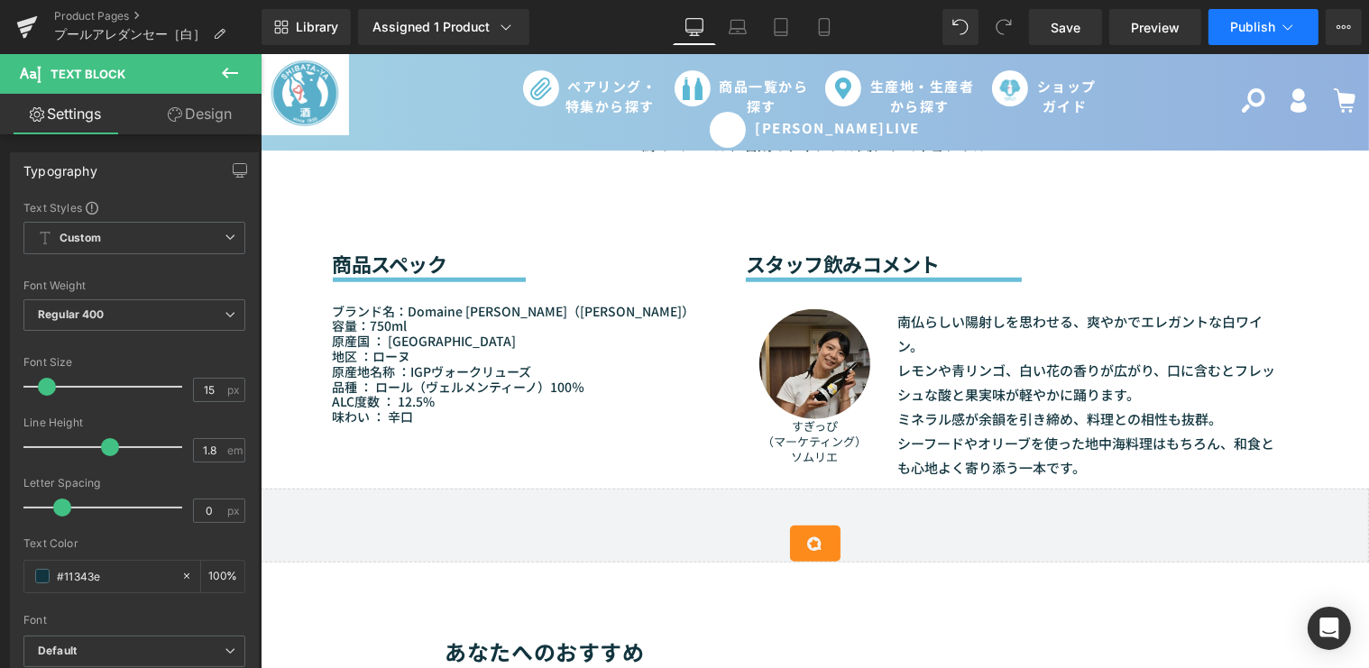
click at [1229, 25] on button "Publish" at bounding box center [1264, 27] width 110 height 36
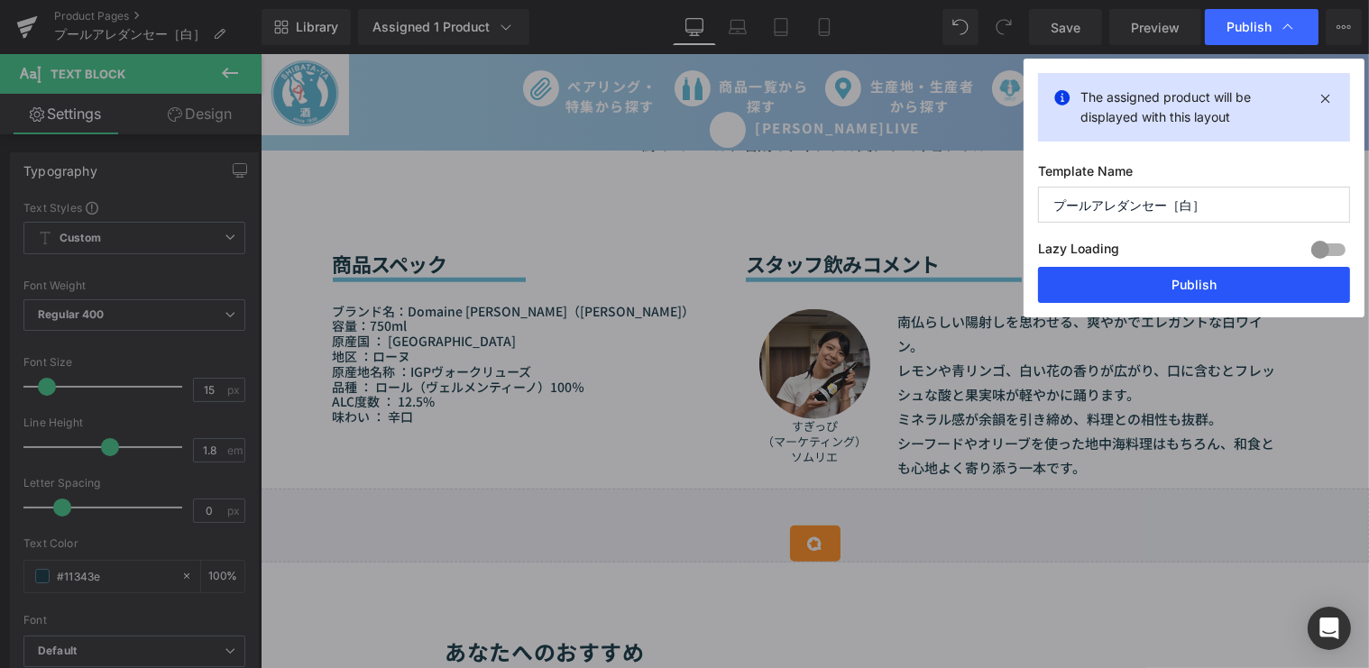
click at [1170, 291] on button "Publish" at bounding box center [1194, 285] width 312 height 36
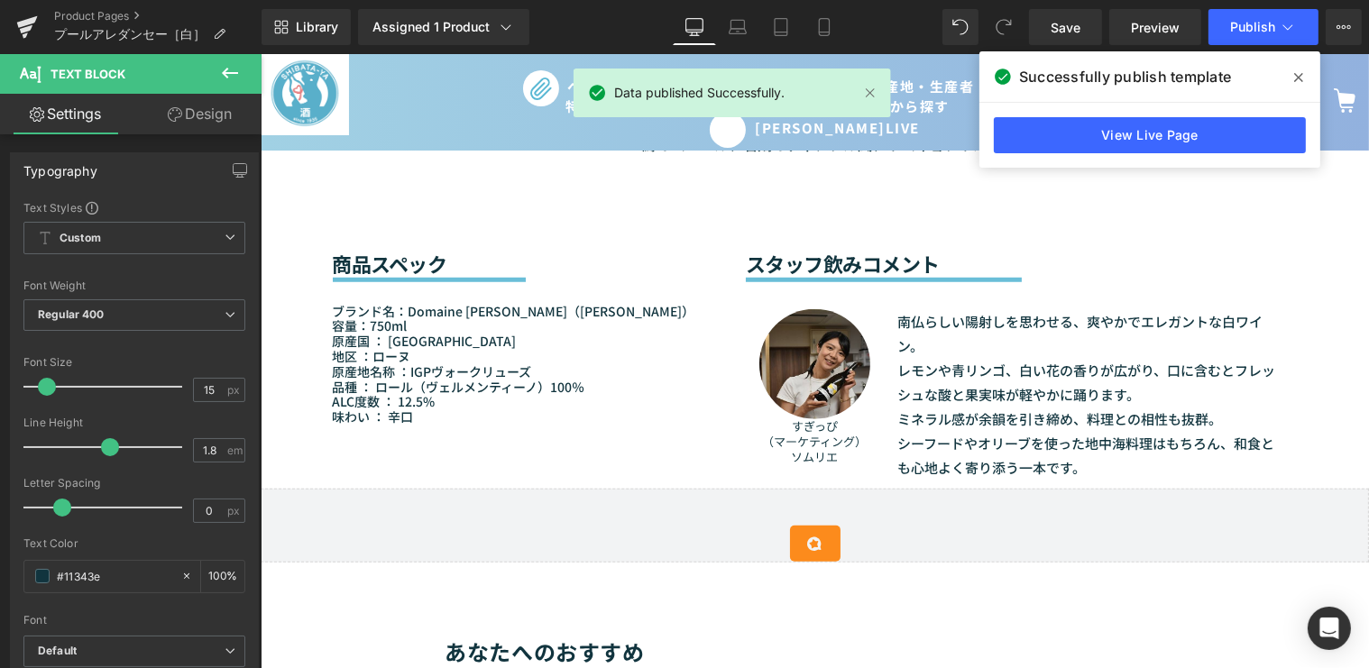
click at [1298, 84] on icon at bounding box center [1299, 77] width 9 height 14
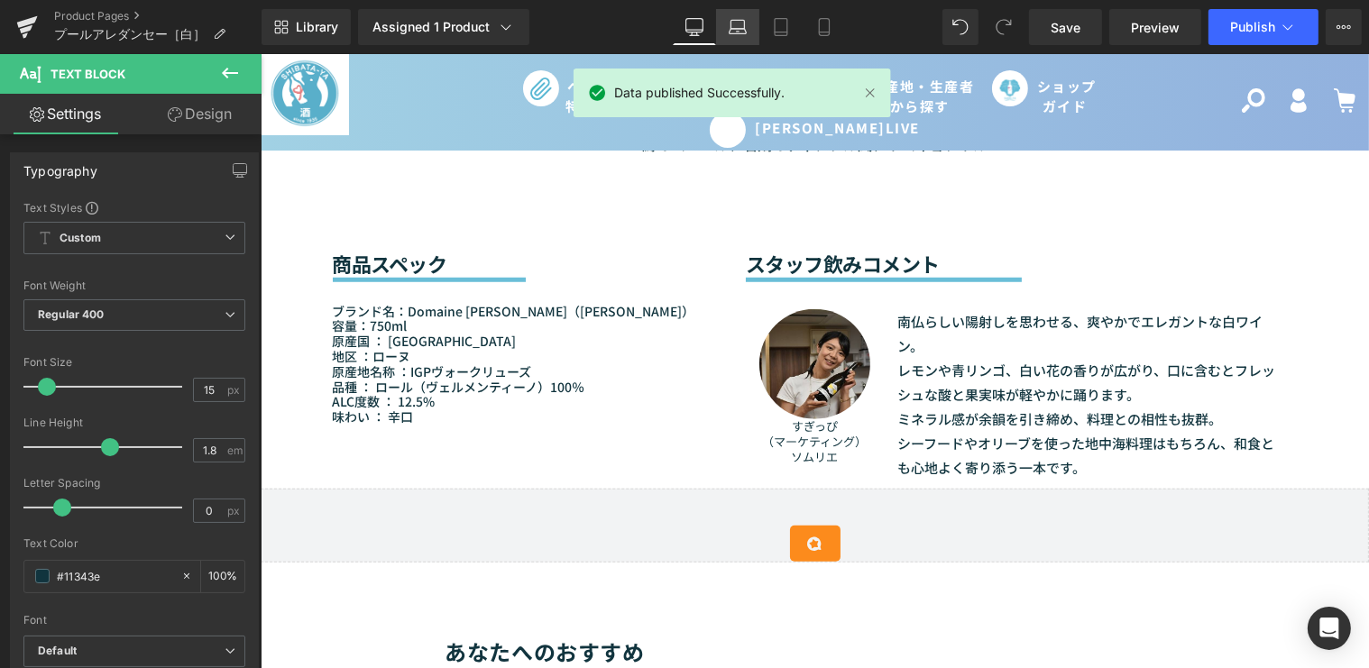
click at [726, 26] on link "Laptop" at bounding box center [737, 27] width 43 height 36
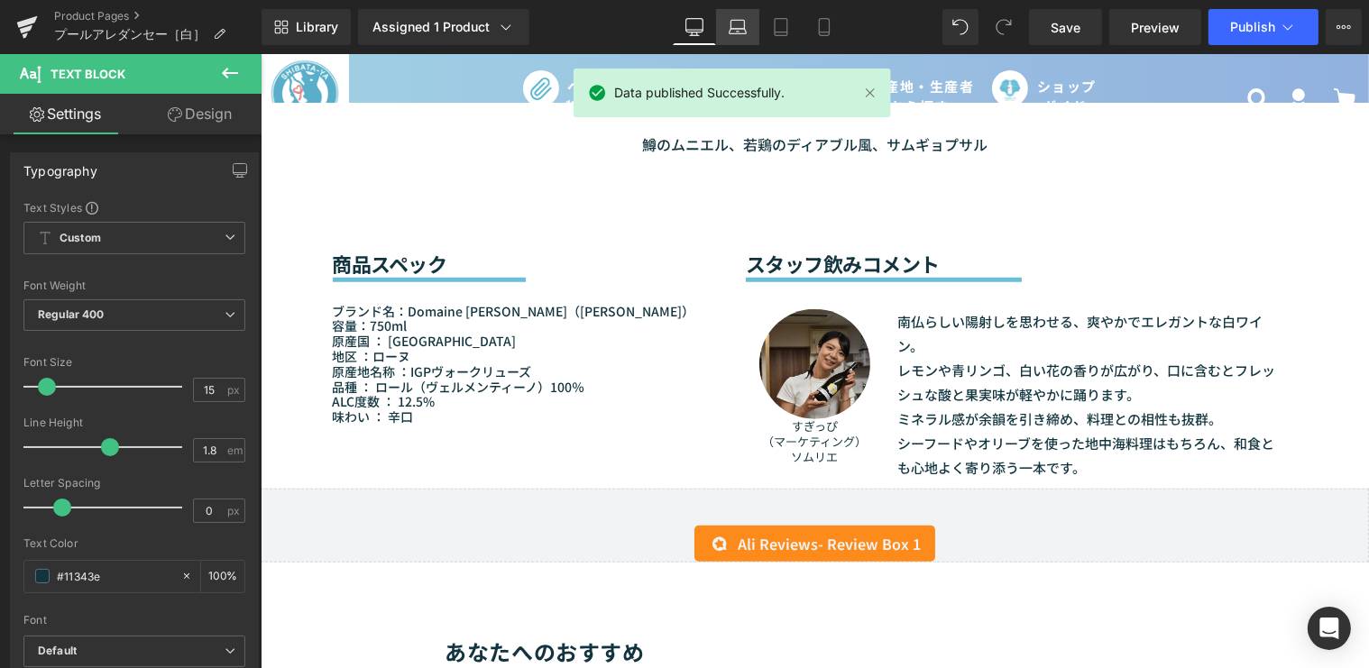
scroll to position [1567, 0]
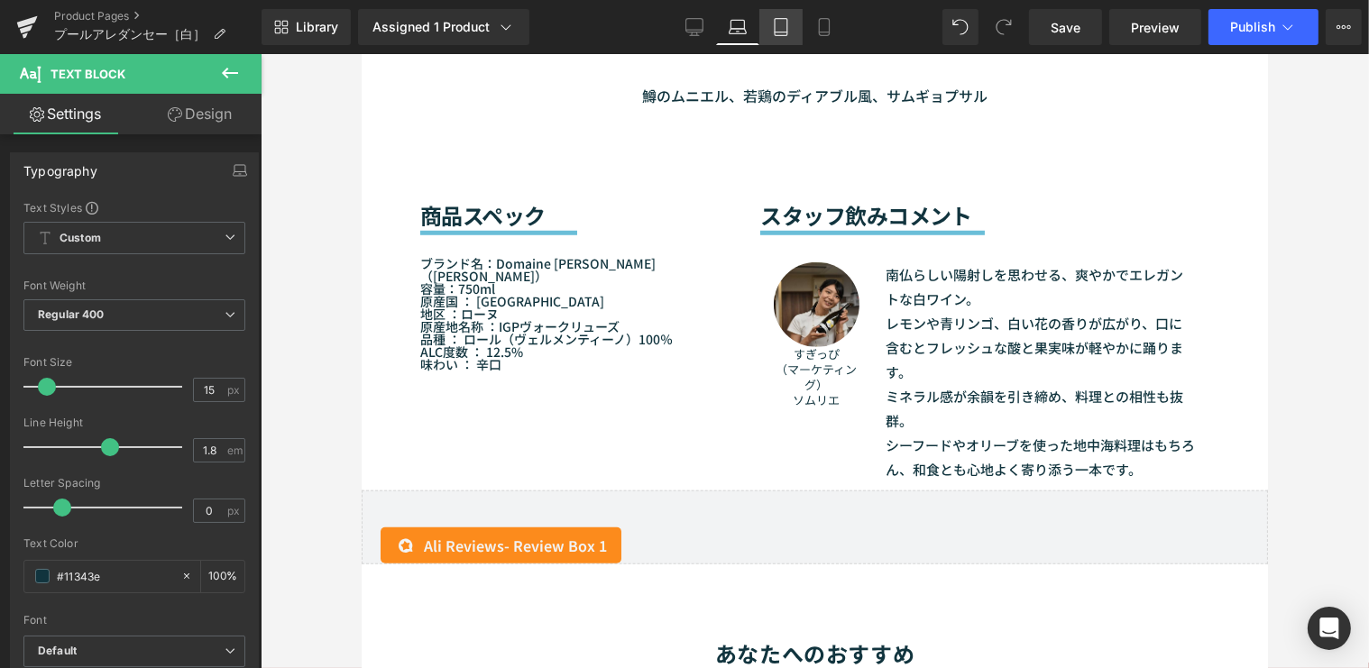
click at [797, 26] on link "Tablet" at bounding box center [781, 27] width 43 height 36
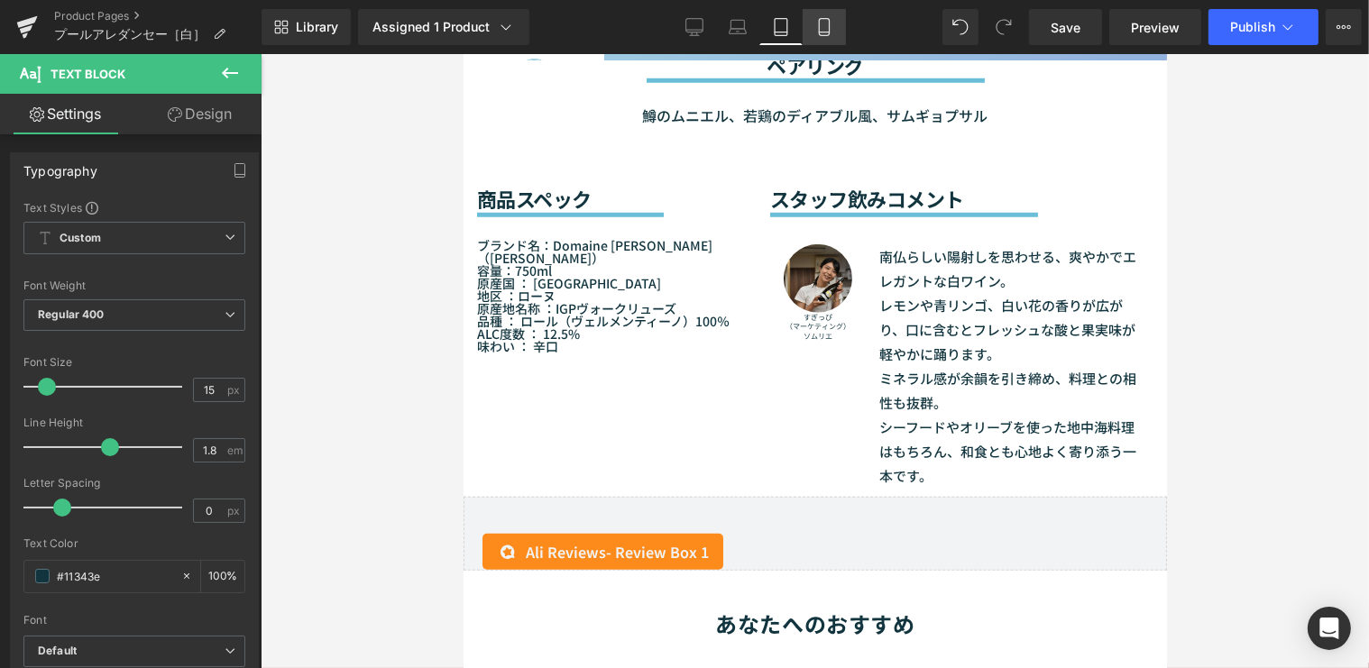
scroll to position [1576, 0]
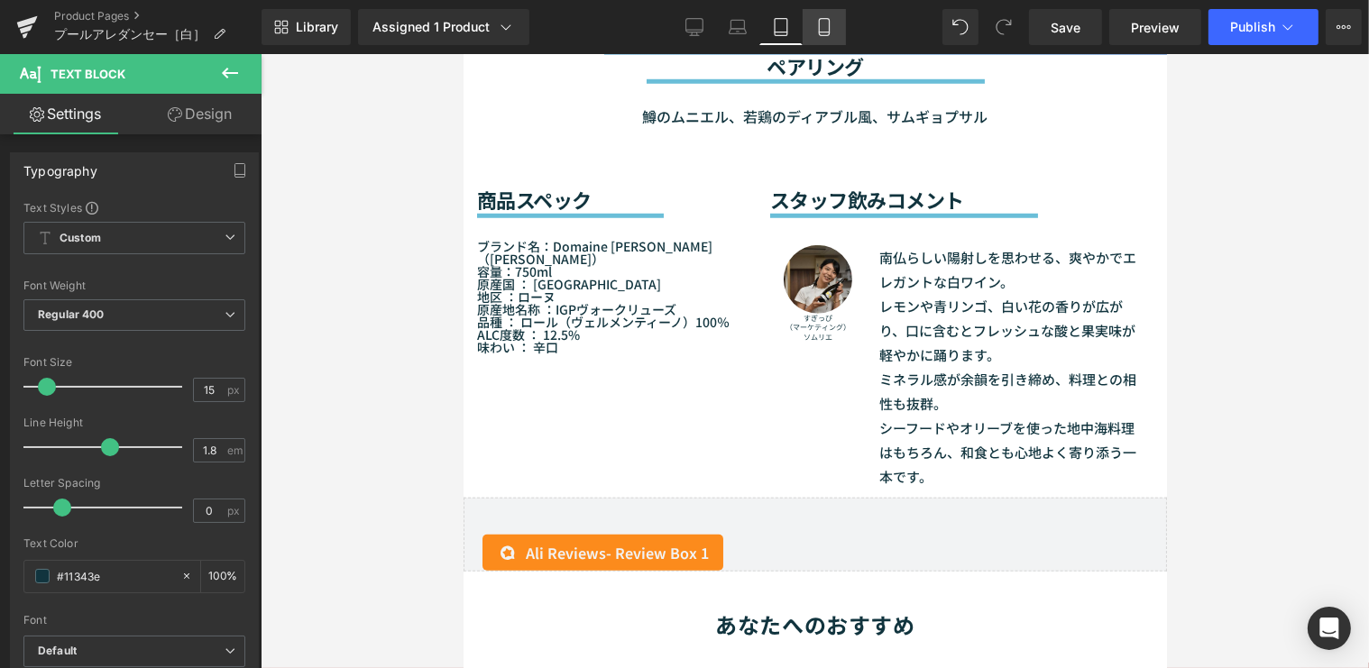
click at [828, 29] on icon at bounding box center [824, 27] width 18 height 18
type input "100"
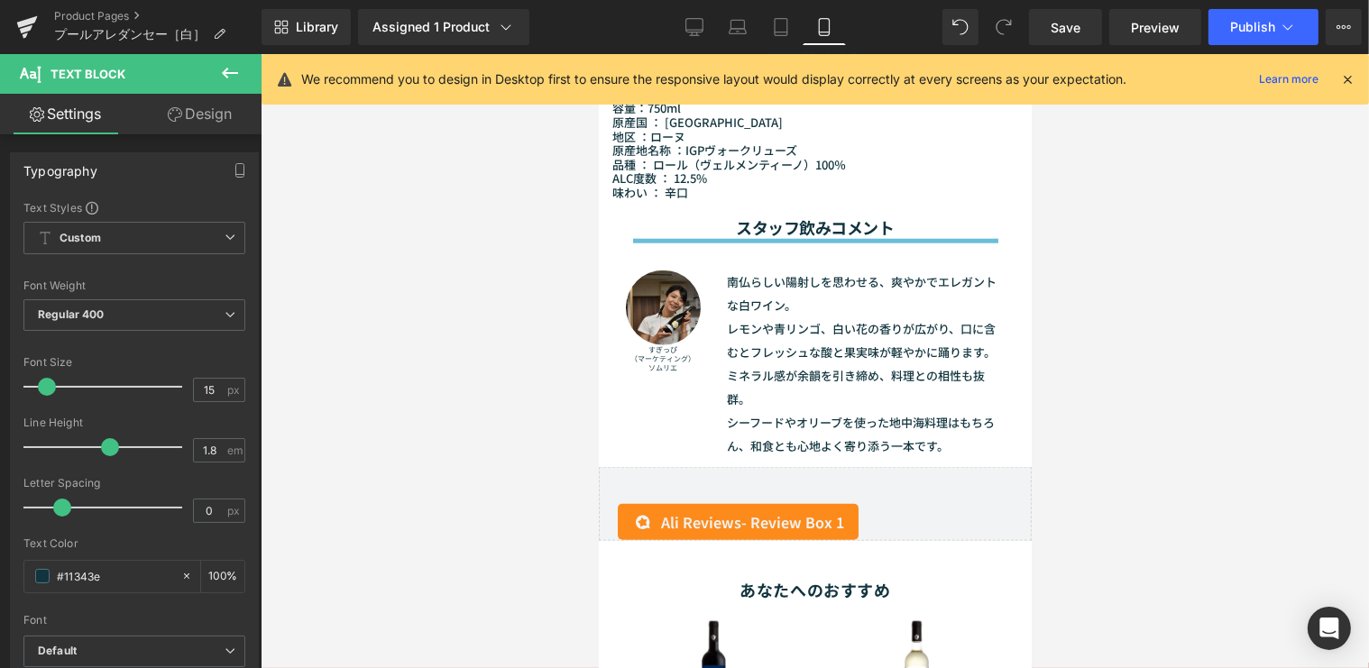
scroll to position [1978, 0]
click at [745, 29] on icon at bounding box center [738, 27] width 18 height 18
type input "13"
type input "2"
type input "100"
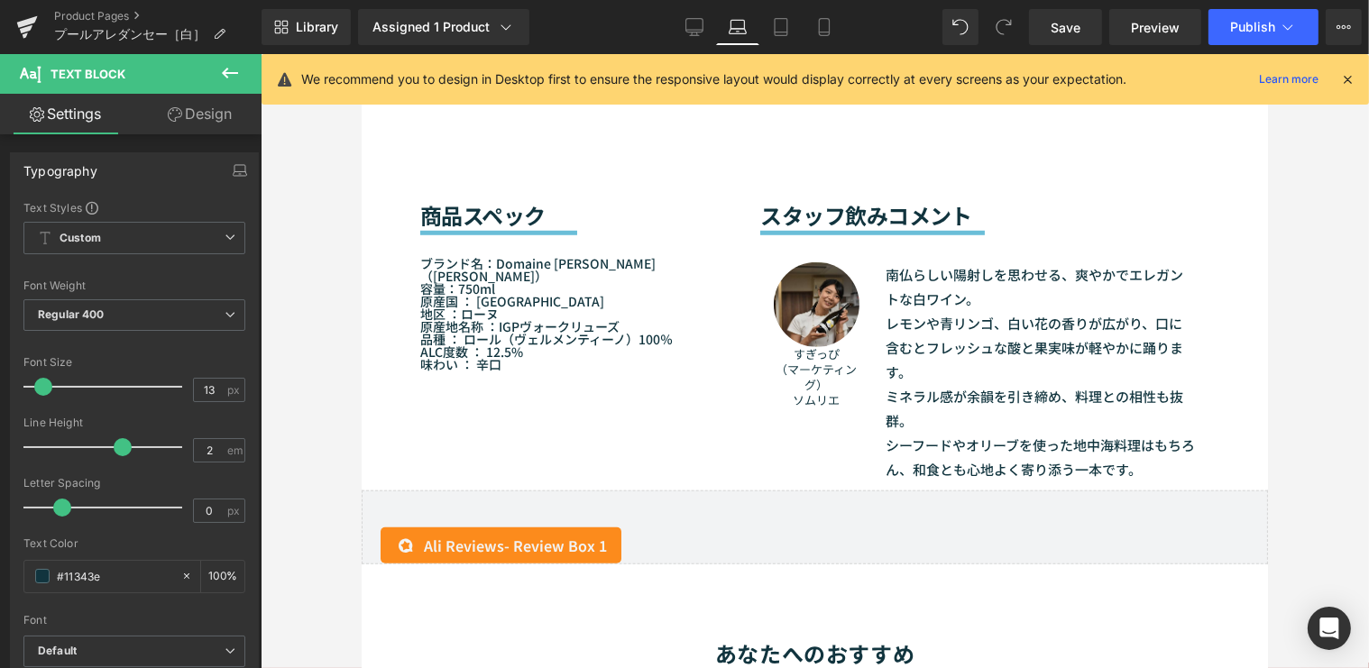
scroll to position [1566, 0]
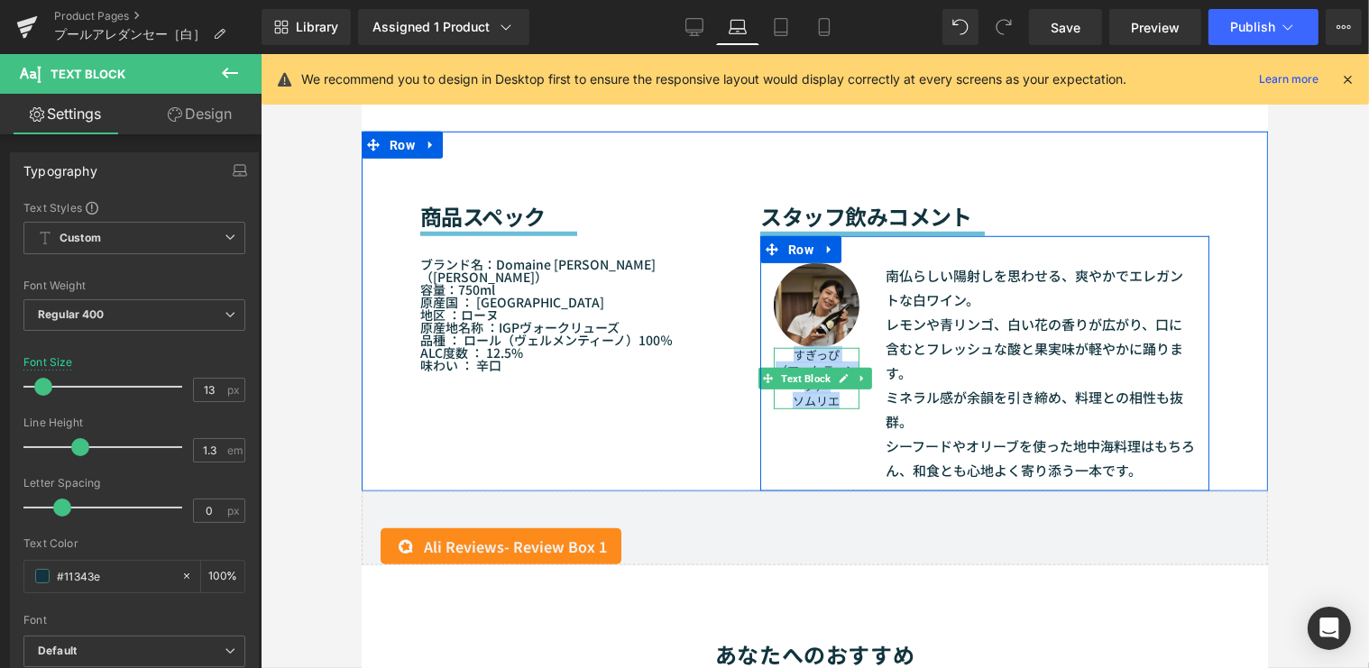
drag, startPoint x: 830, startPoint y: 397, endPoint x: 781, endPoint y: 354, distance: 65.2
click at [781, 354] on div "すぎっぴ （マーケティング） ソムリエ" at bounding box center [815, 378] width 85 height 61
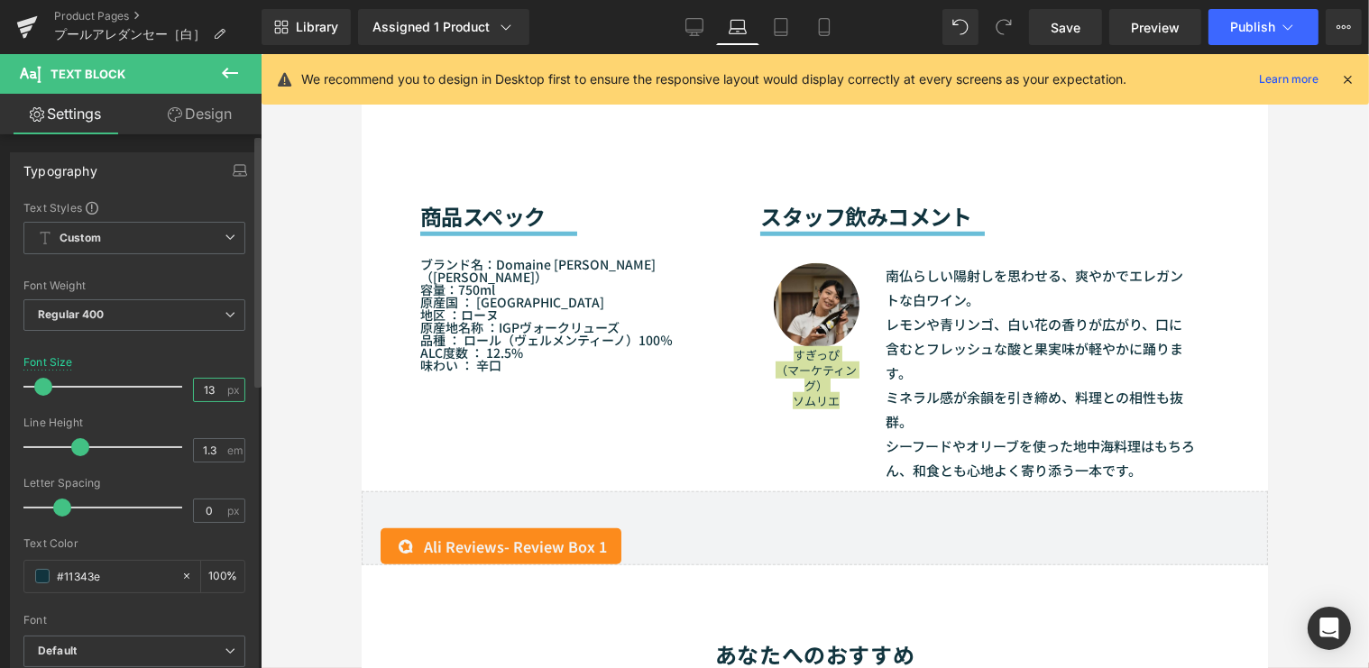
click at [217, 384] on input "13" at bounding box center [210, 390] width 32 height 23
type input "6"
type input "10"
click at [1254, 34] on button "Publish" at bounding box center [1264, 27] width 110 height 36
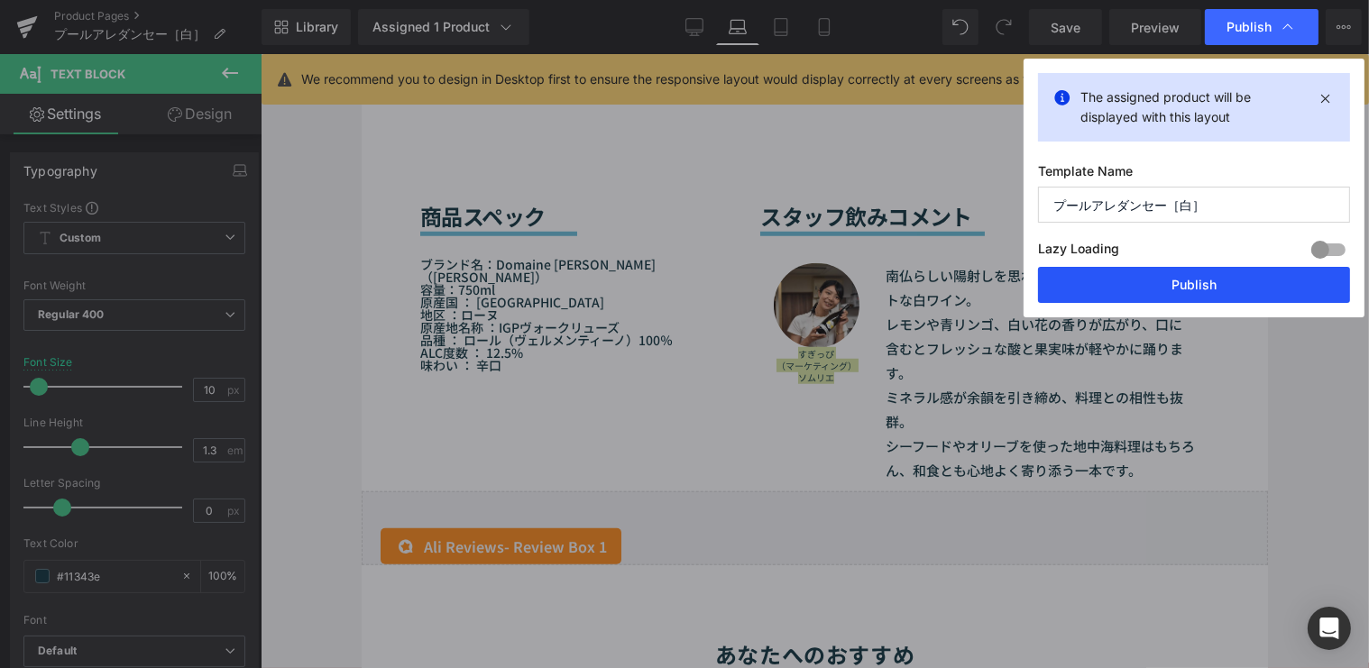
click at [1203, 288] on button "Publish" at bounding box center [1194, 285] width 312 height 36
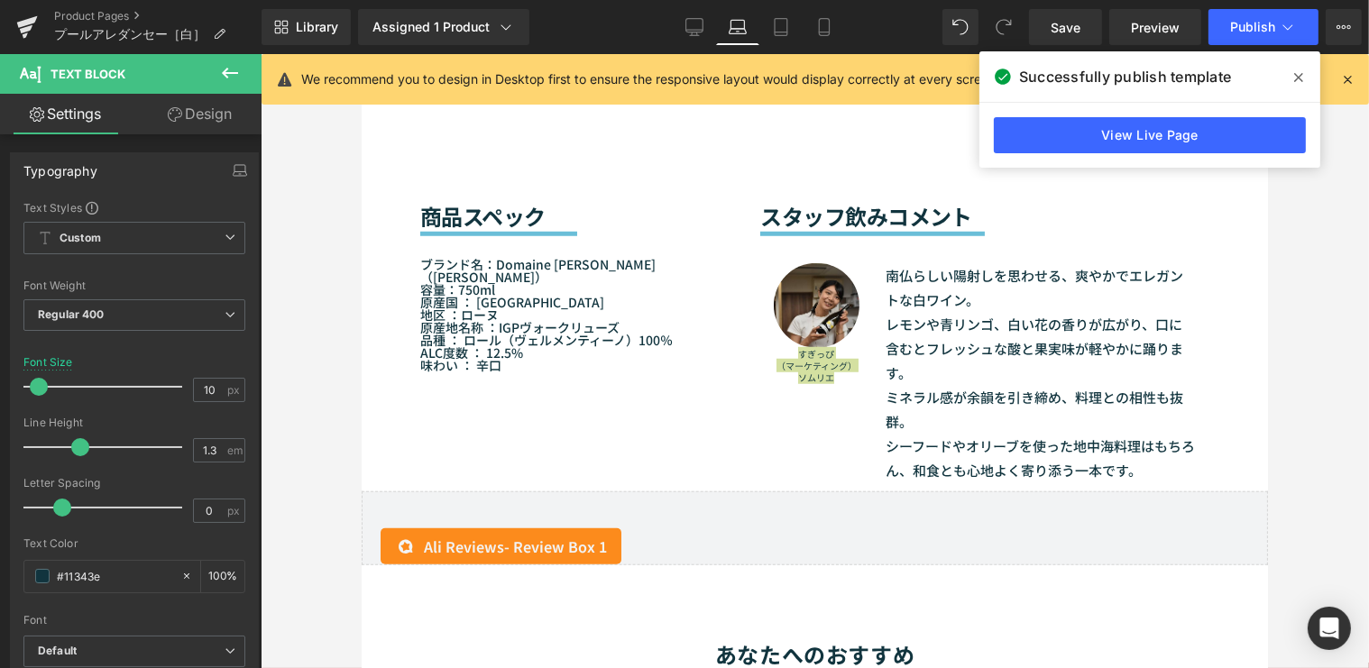
click at [1312, 74] on span at bounding box center [1299, 77] width 29 height 29
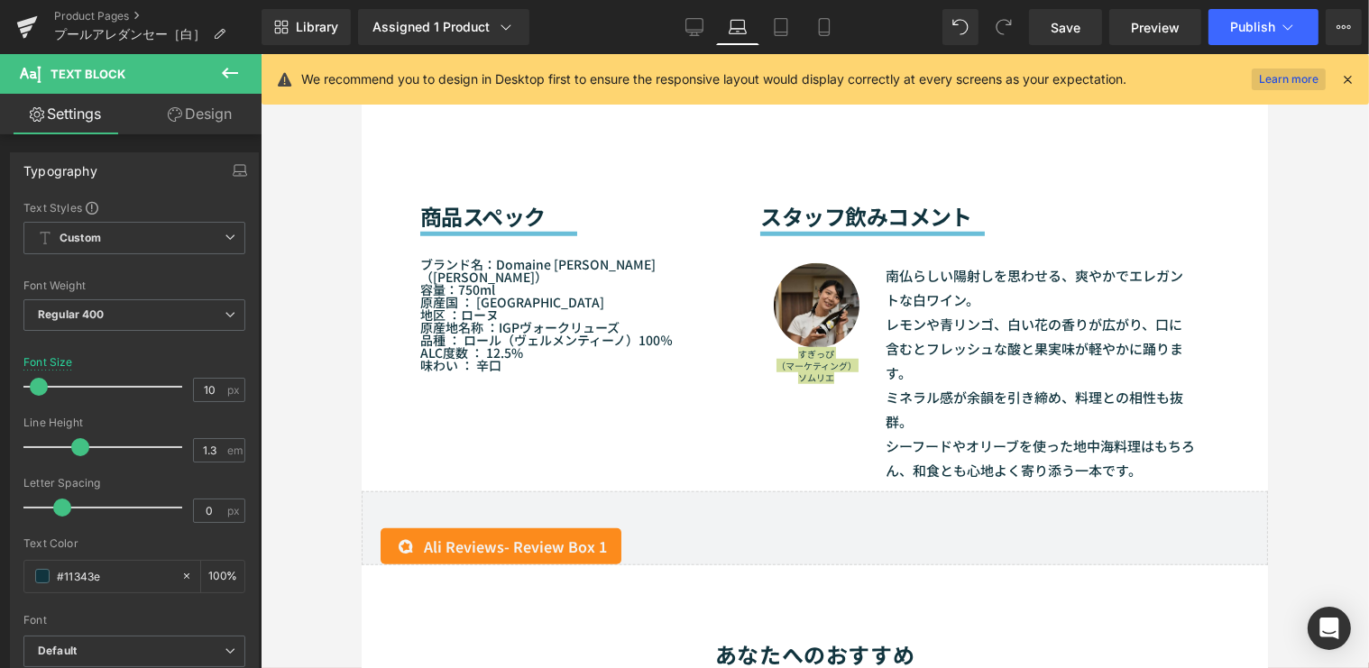
click at [1301, 77] on link "Learn more" at bounding box center [1289, 80] width 74 height 22
